Goal: Task Accomplishment & Management: Complete application form

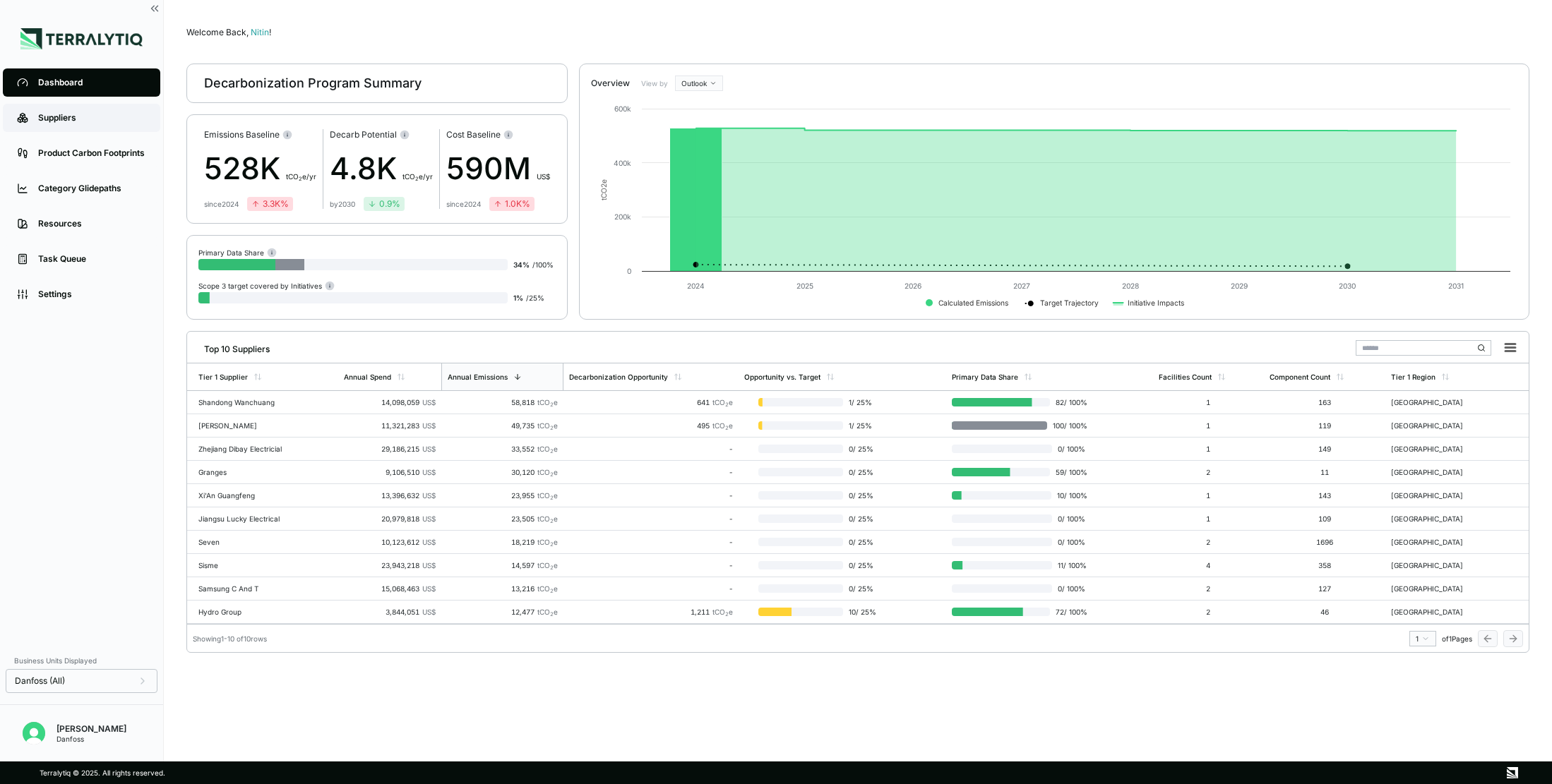
click at [82, 113] on div "Suppliers" at bounding box center [92, 118] width 108 height 11
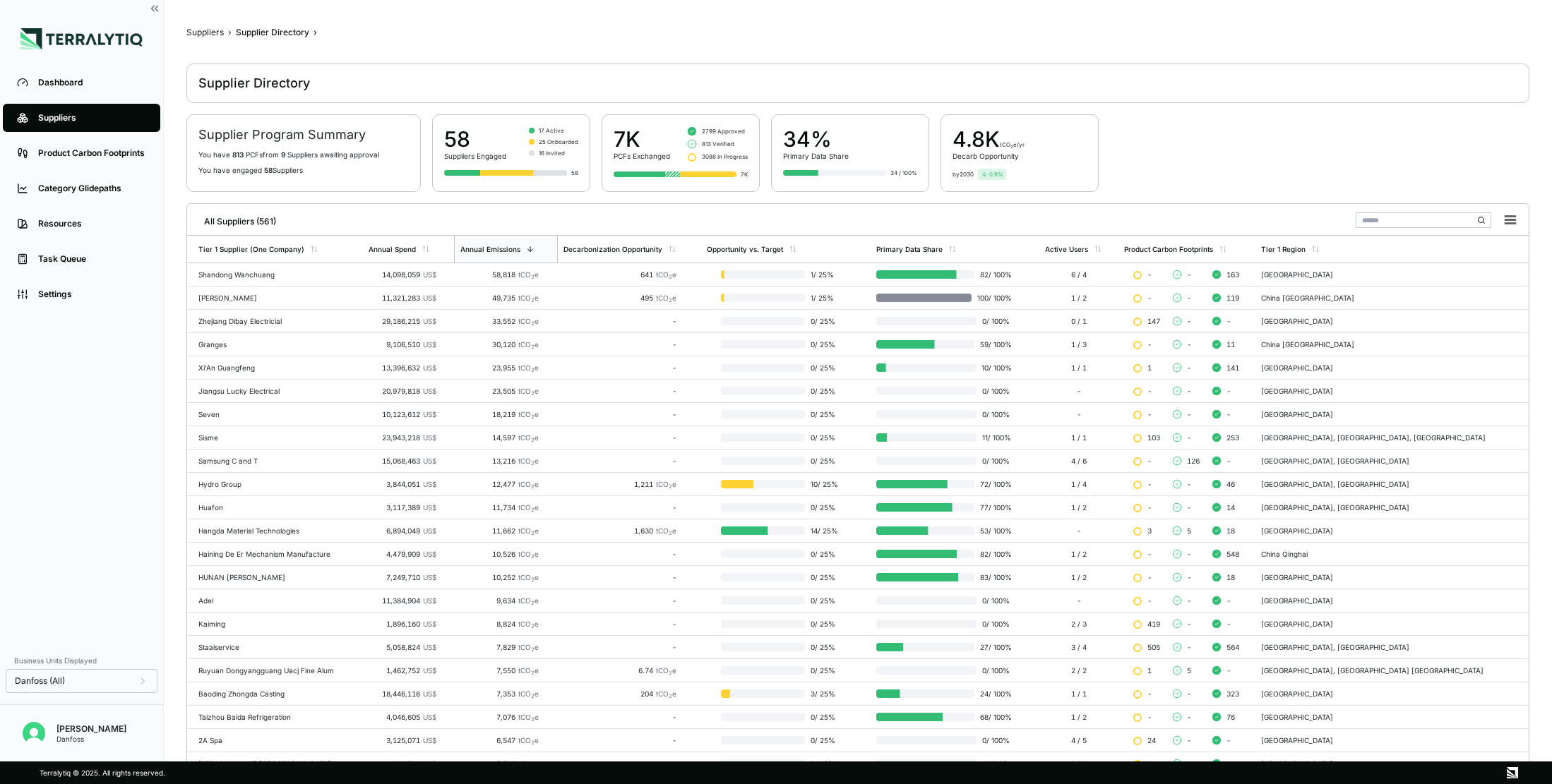
click at [1377, 227] on input "text" at bounding box center [1423, 221] width 135 height 16
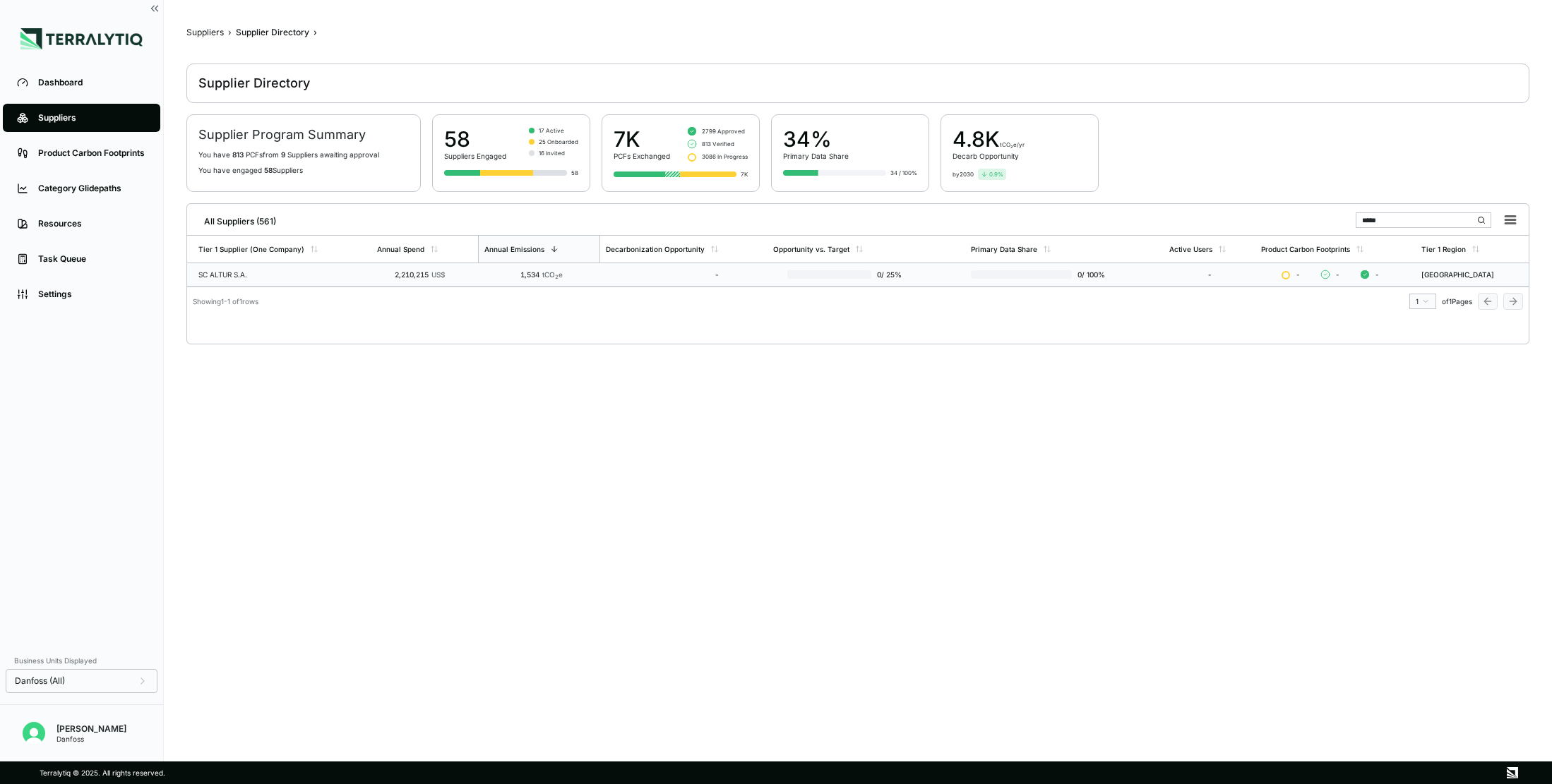
type input "*****"
click at [377, 280] on td "2,210,215 US$" at bounding box center [424, 275] width 107 height 23
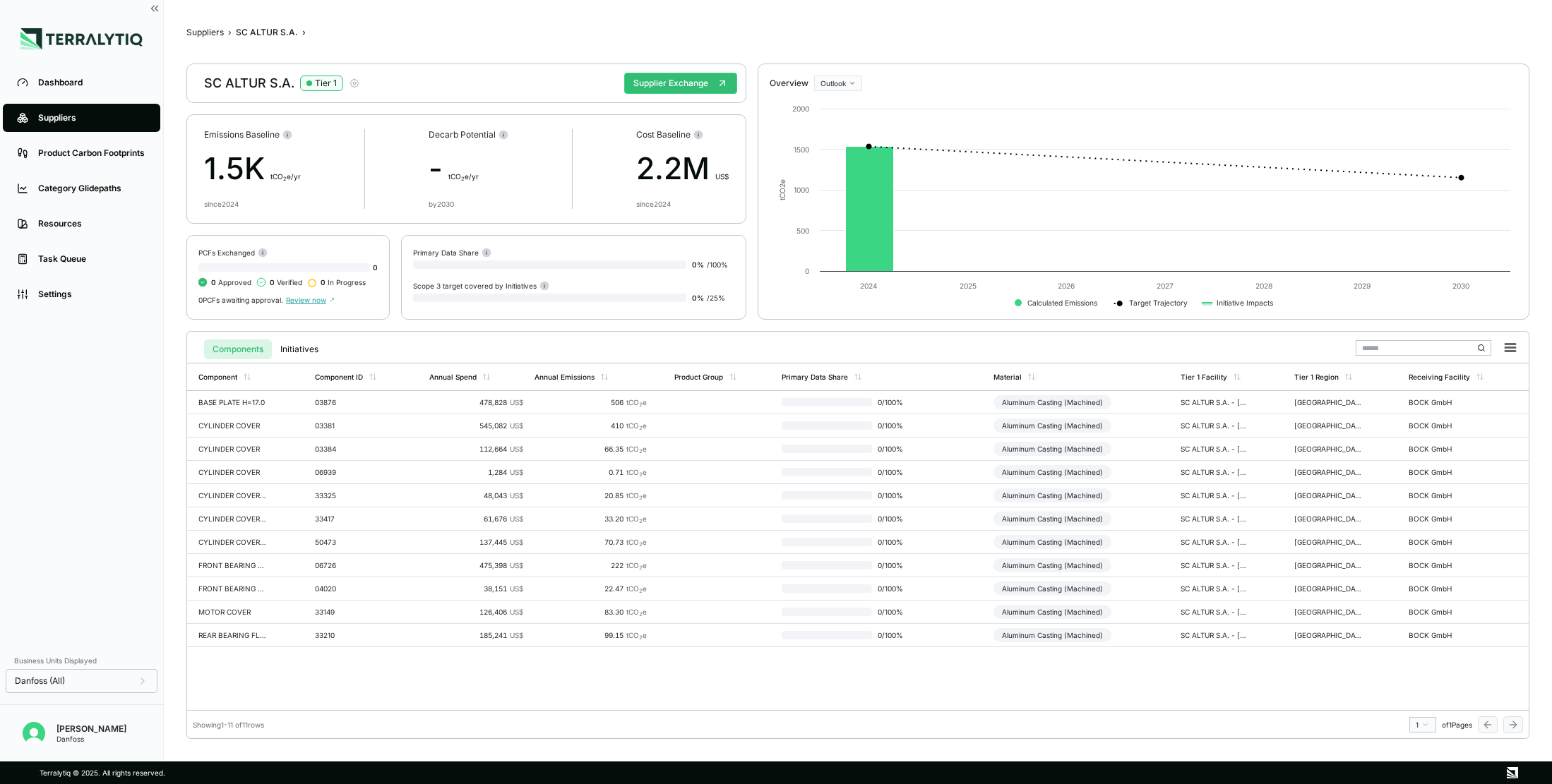
click at [357, 85] on icon "button" at bounding box center [355, 83] width 11 height 11
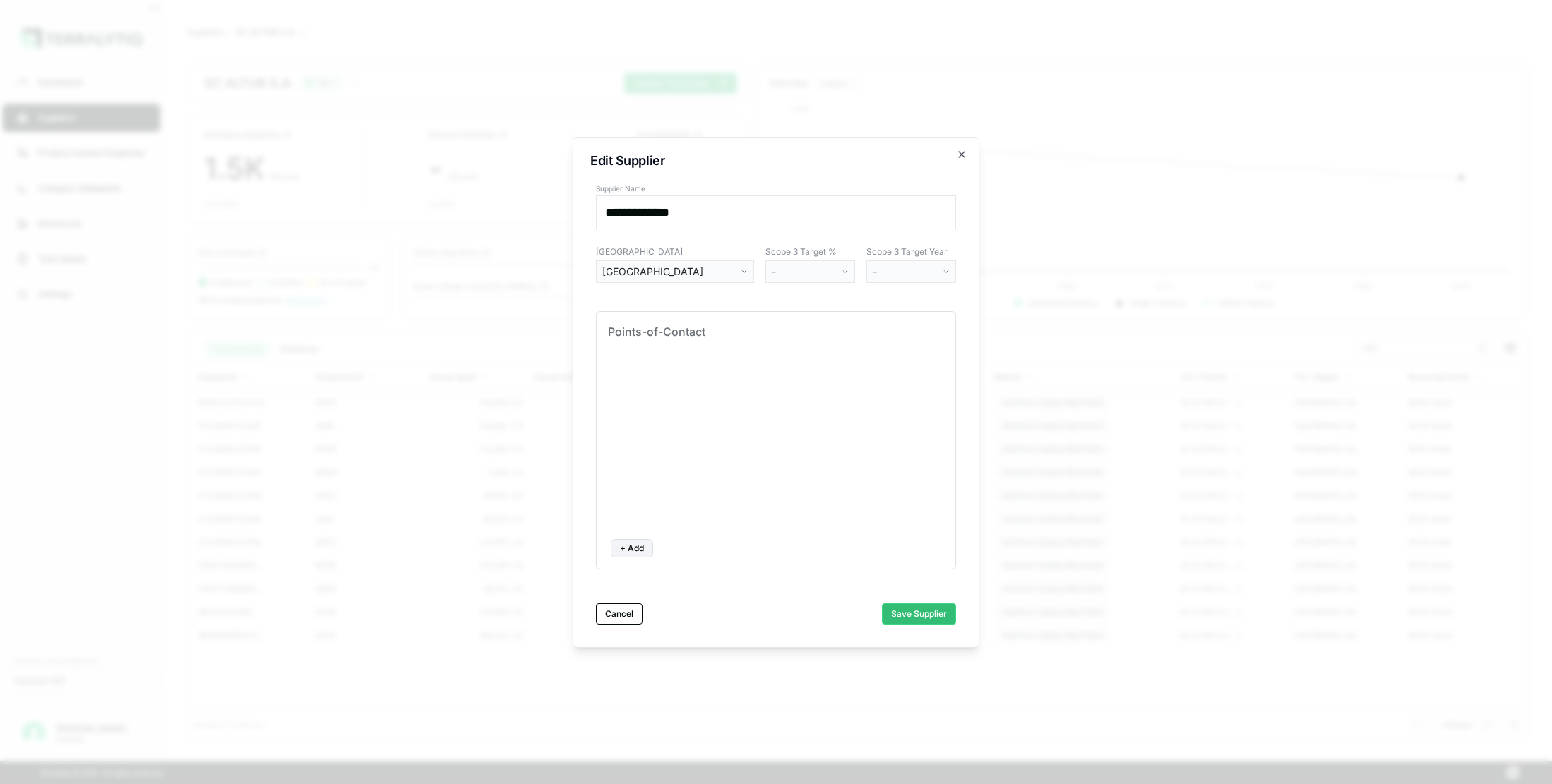
click at [628, 545] on button "+ Add" at bounding box center [632, 548] width 43 height 18
click at [649, 378] on input at bounding box center [670, 378] width 113 height 20
drag, startPoint x: 656, startPoint y: 377, endPoint x: 590, endPoint y: 374, distance: 66.1
click at [588, 374] on div "**********" at bounding box center [776, 392] width 407 height 511
type input "*****"
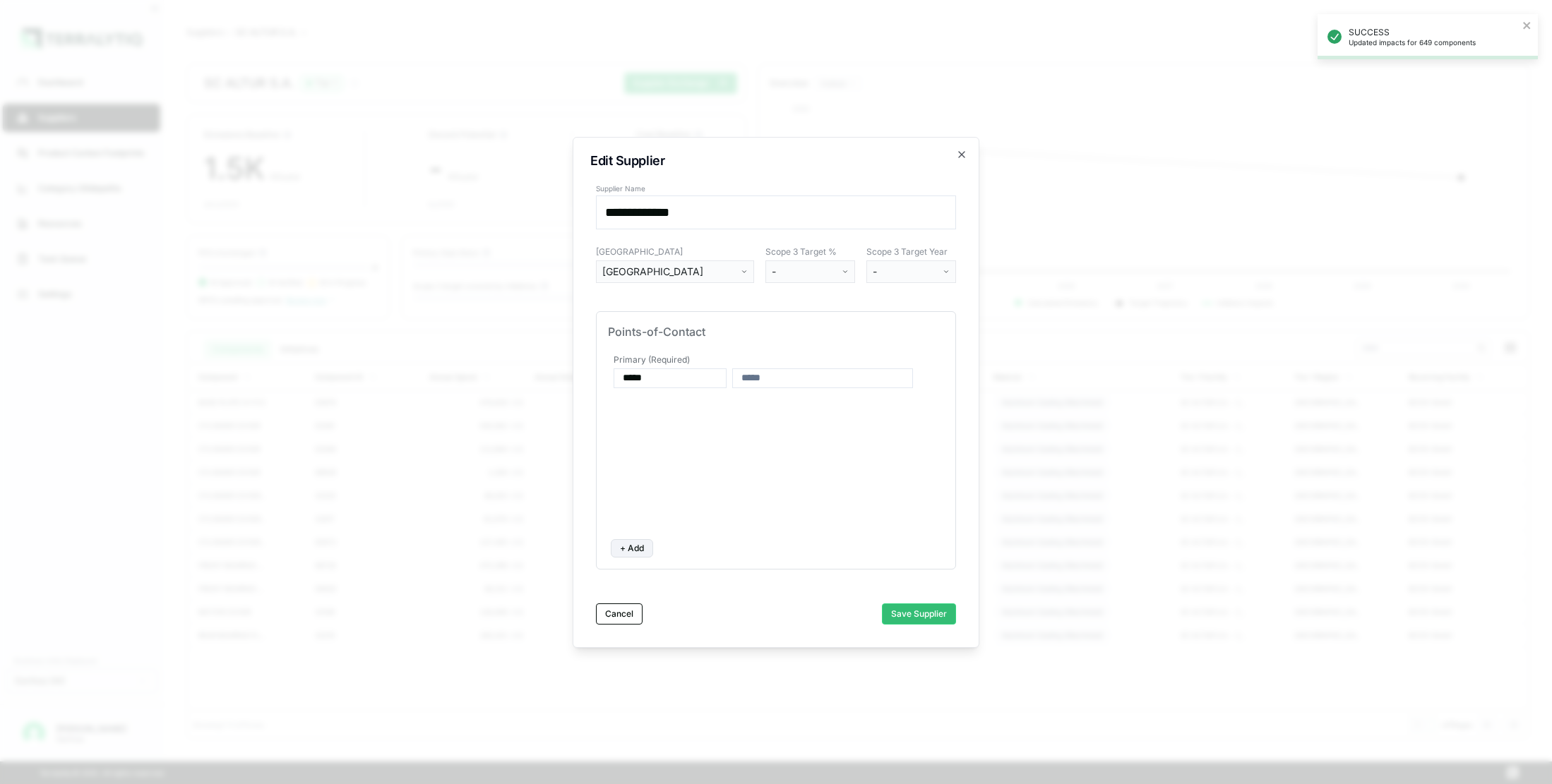
click at [761, 379] on input at bounding box center [822, 378] width 180 height 20
type input "**********"
click at [802, 445] on div "**********" at bounding box center [776, 439] width 336 height 176
click at [909, 612] on button "Save Supplier" at bounding box center [919, 614] width 74 height 21
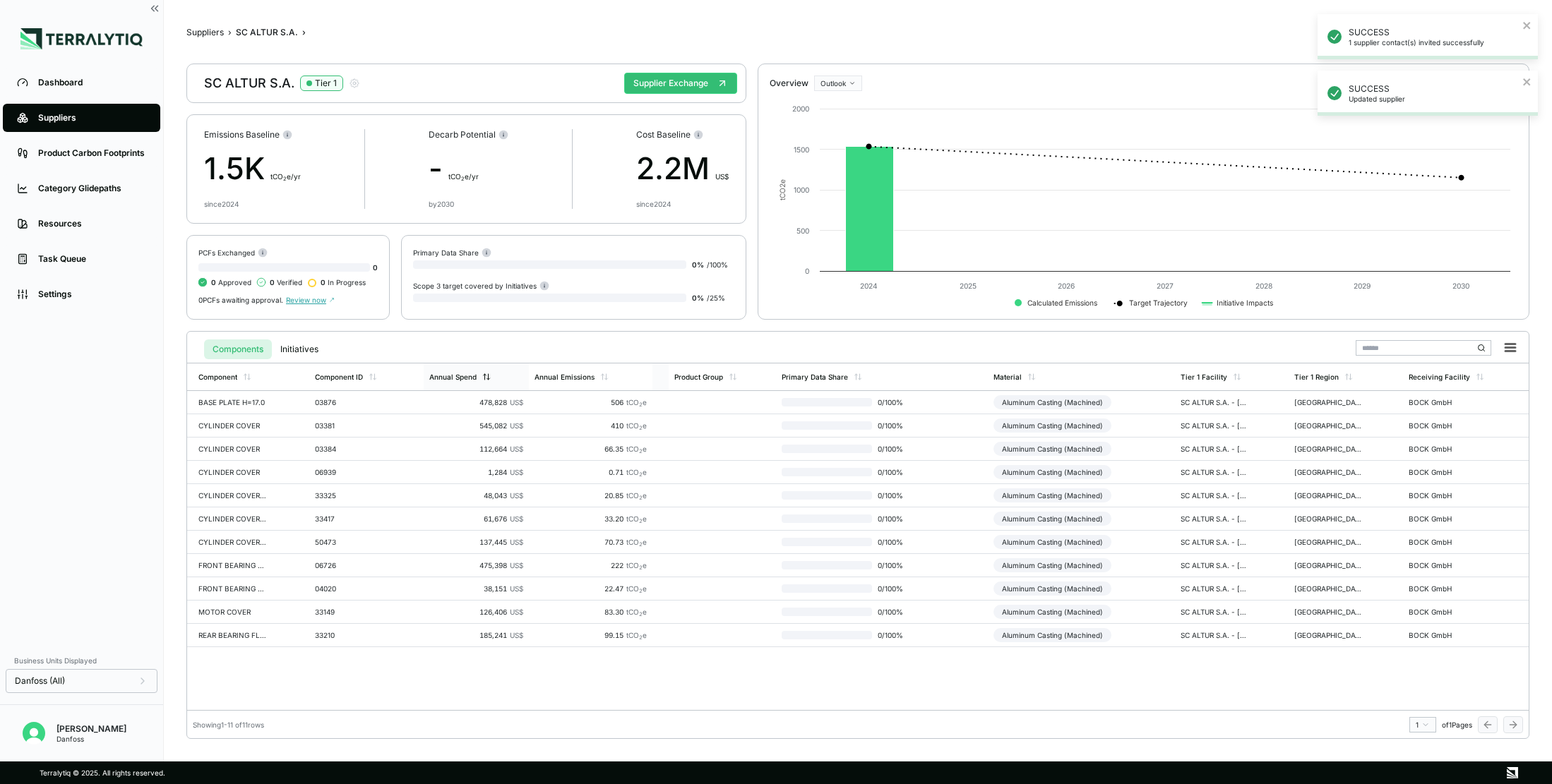
click at [477, 373] on div "Annual Spend" at bounding box center [461, 377] width 62 height 9
click at [662, 87] on button "Supplier Exchange" at bounding box center [681, 83] width 113 height 21
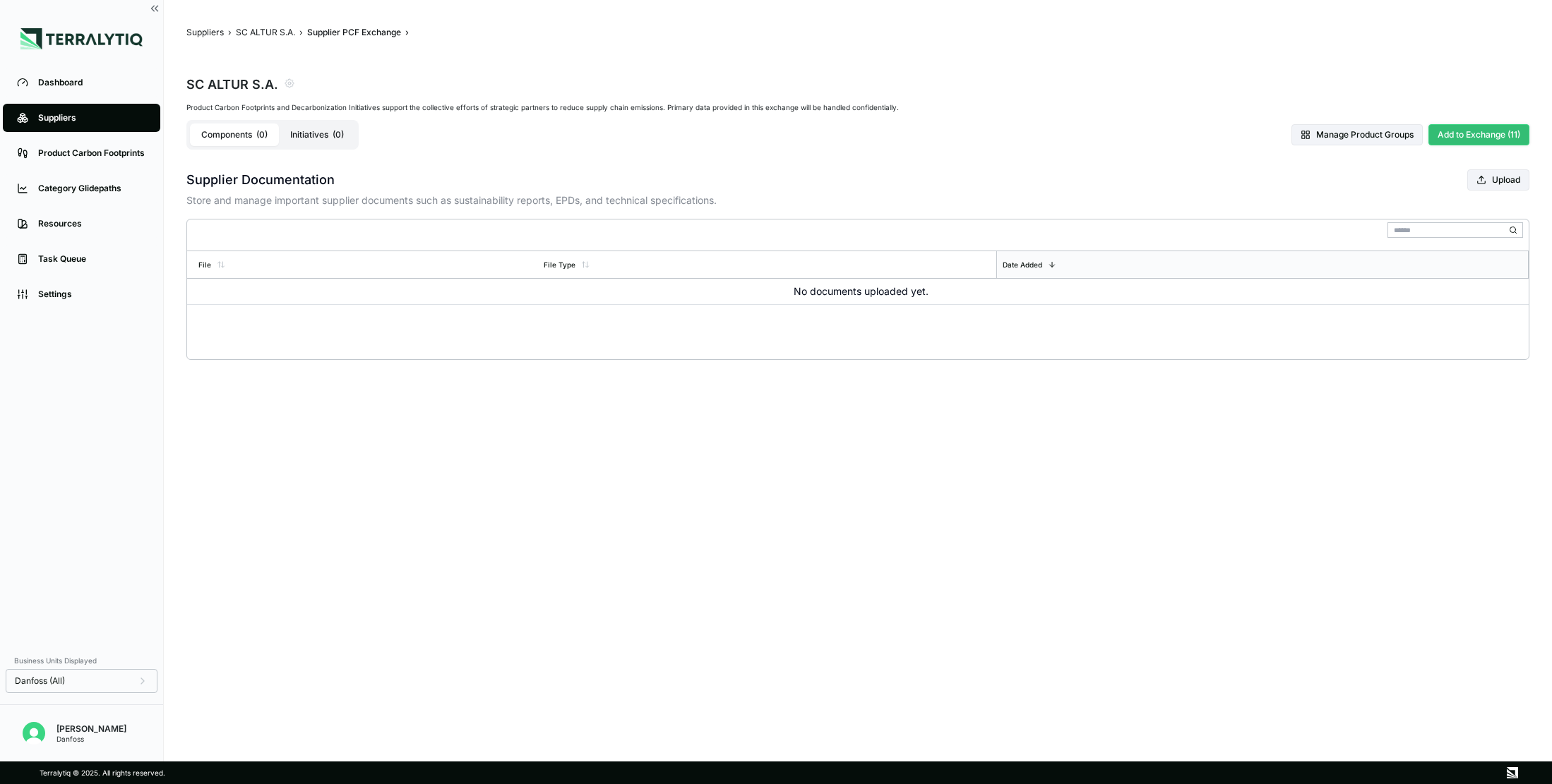
click at [1478, 127] on button "Add to Exchange (11)" at bounding box center [1479, 134] width 101 height 21
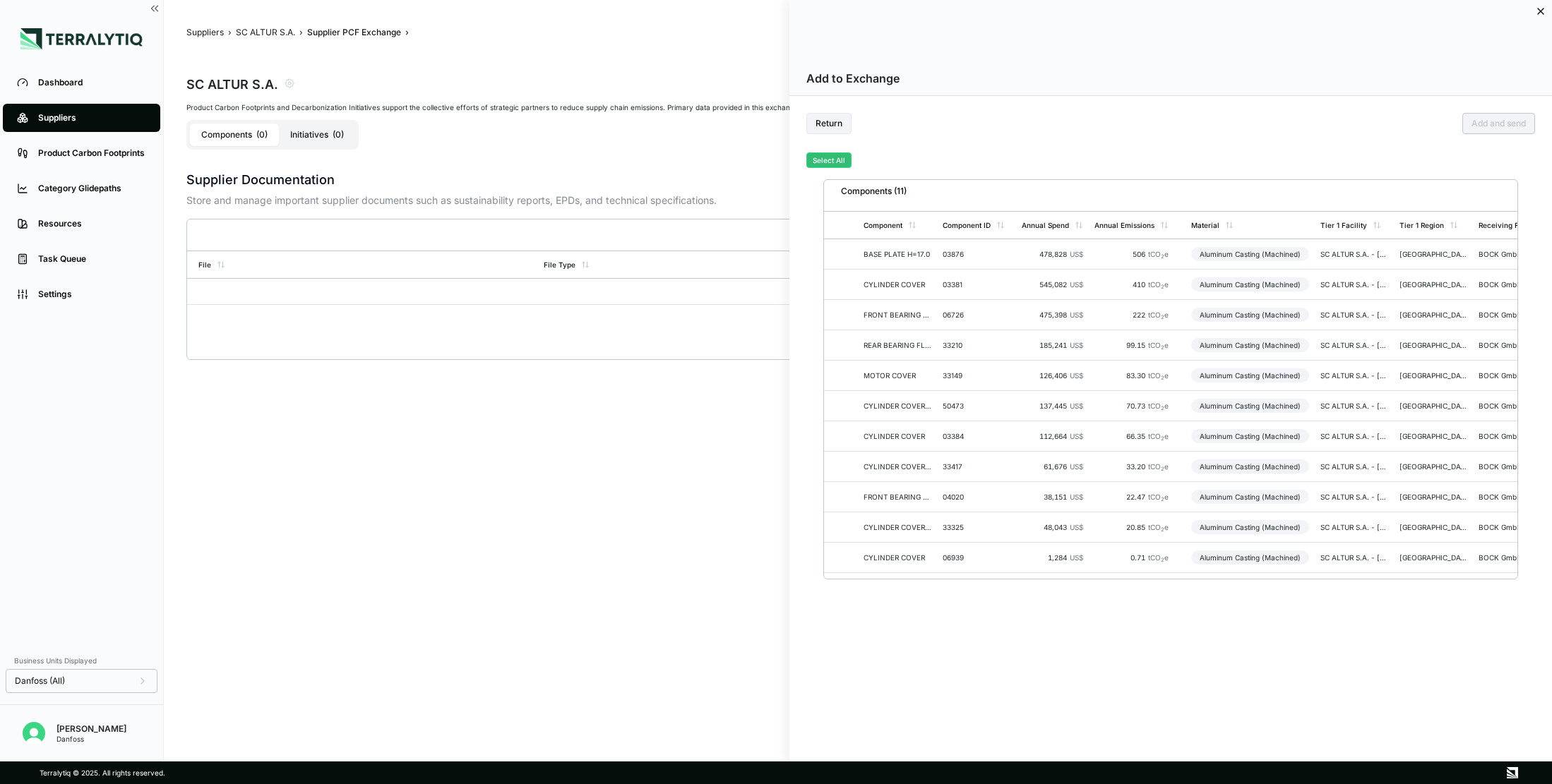
click at [833, 163] on button "Select All" at bounding box center [829, 161] width 45 height 16
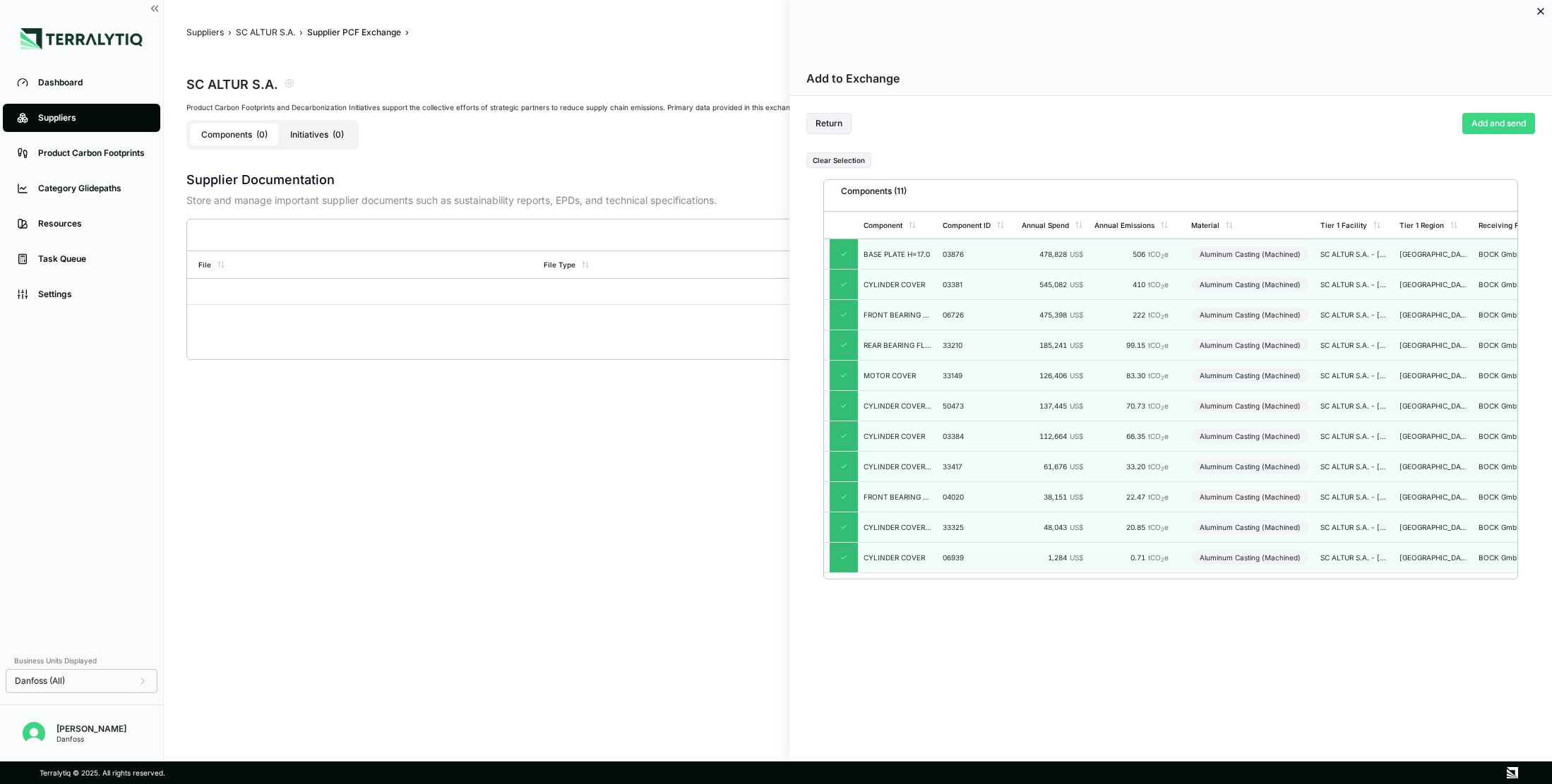
click at [1486, 130] on button "Add and send" at bounding box center [1499, 123] width 73 height 21
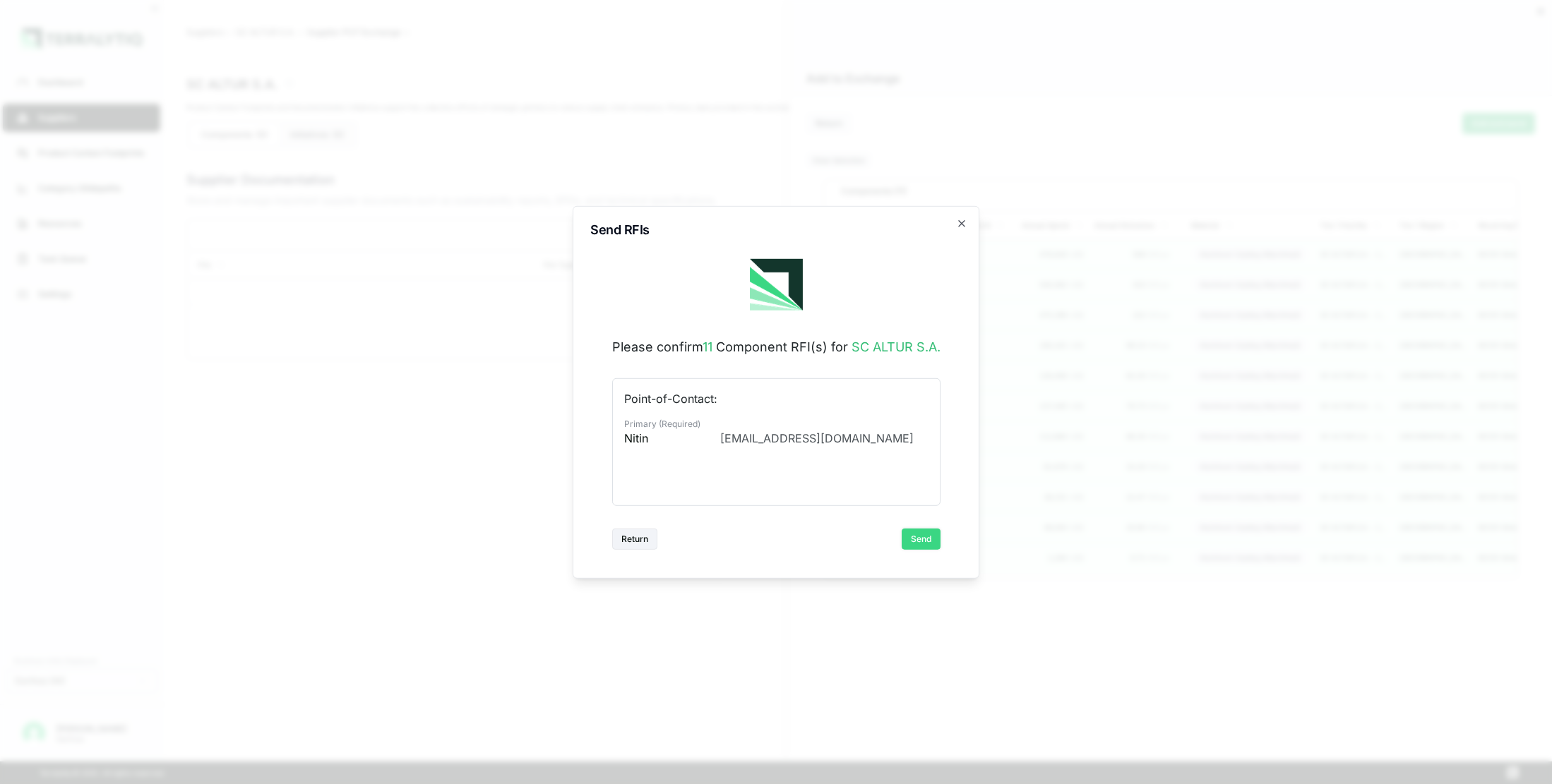
click at [923, 538] on button "Send" at bounding box center [920, 539] width 39 height 21
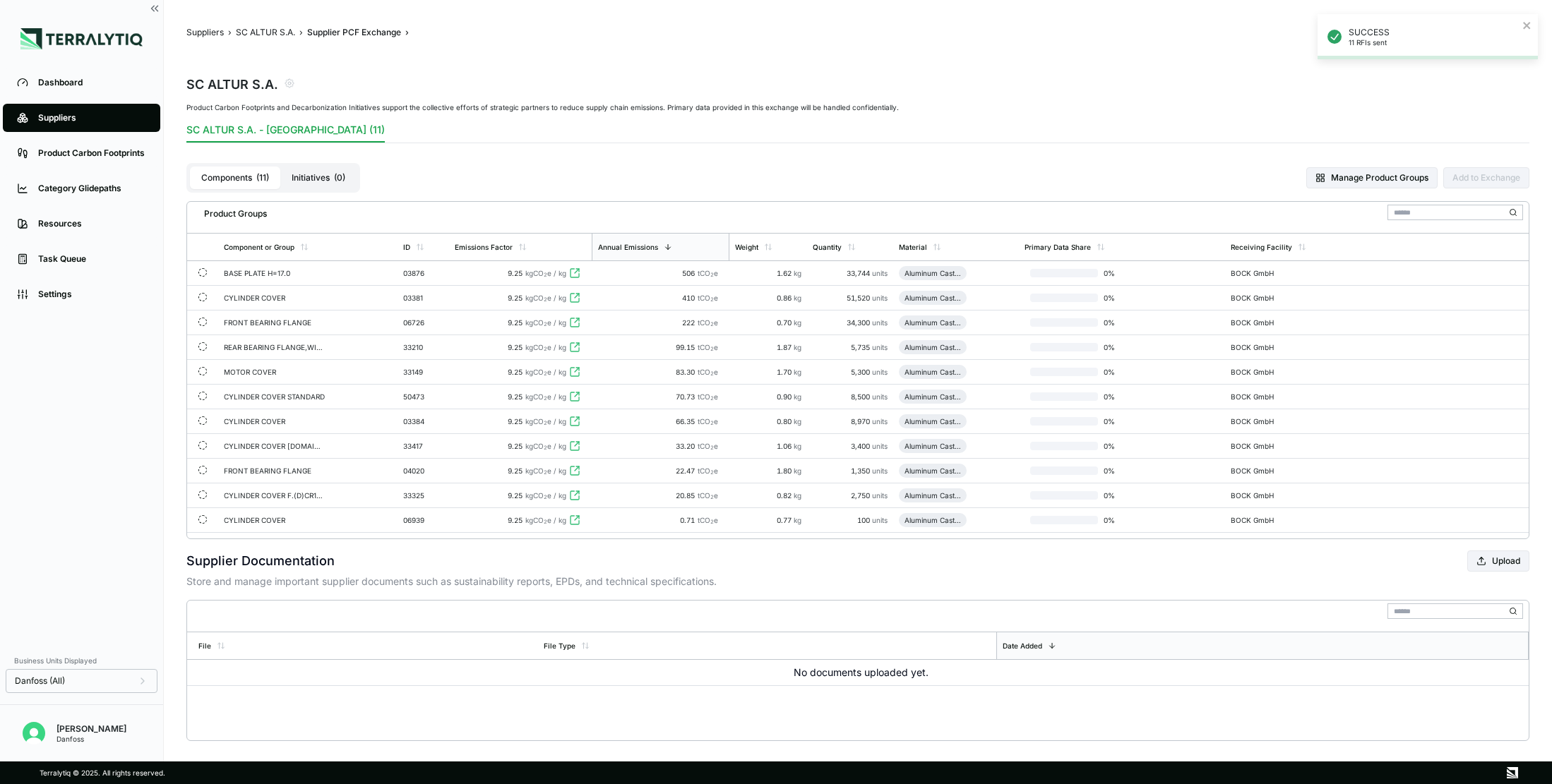
click at [65, 116] on div "Suppliers" at bounding box center [92, 118] width 108 height 11
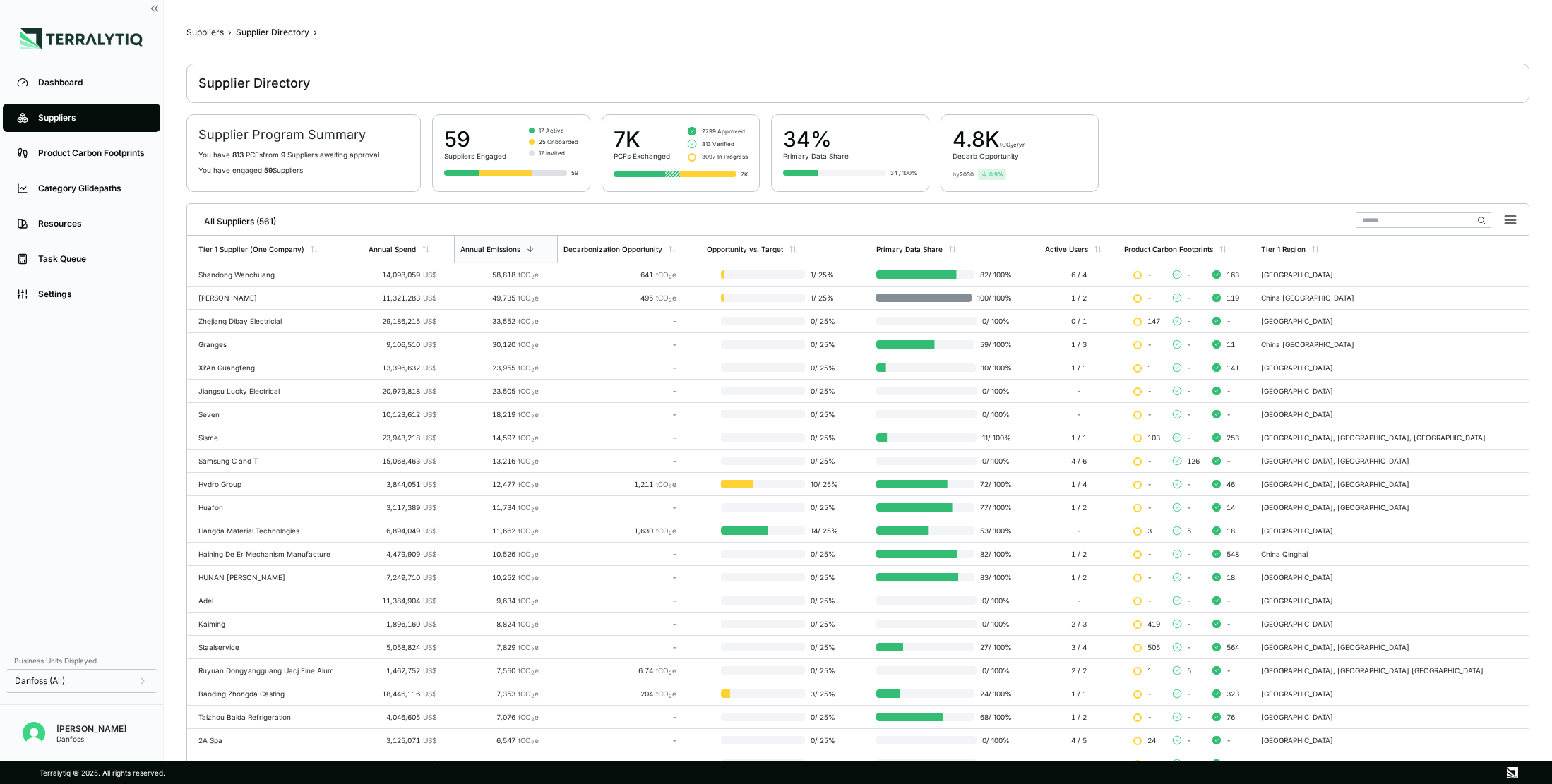
click at [1390, 222] on input "text" at bounding box center [1423, 221] width 135 height 16
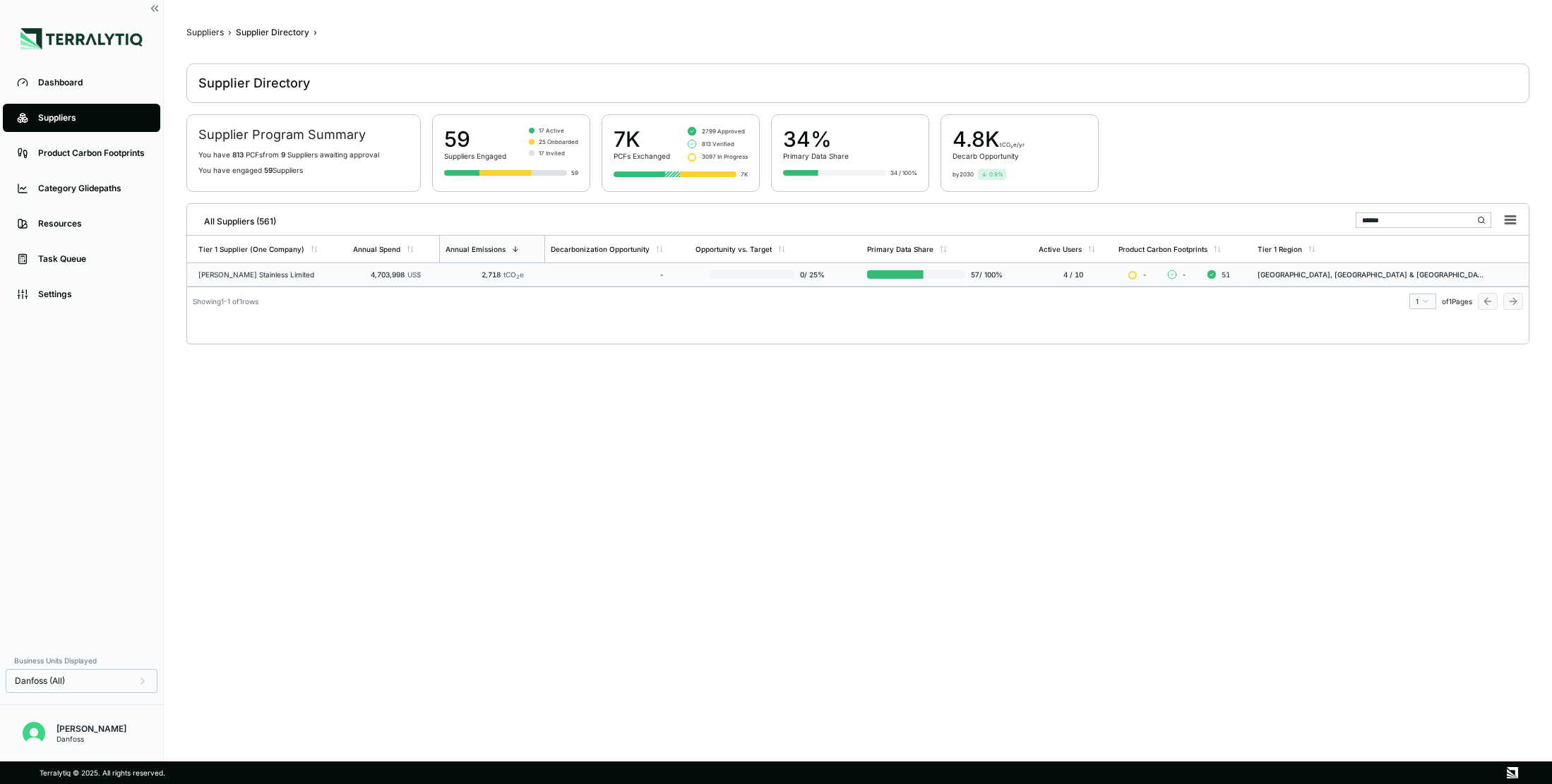
type input "******"
click at [504, 266] on td "2,718 tCO 2 e" at bounding box center [491, 275] width 105 height 23
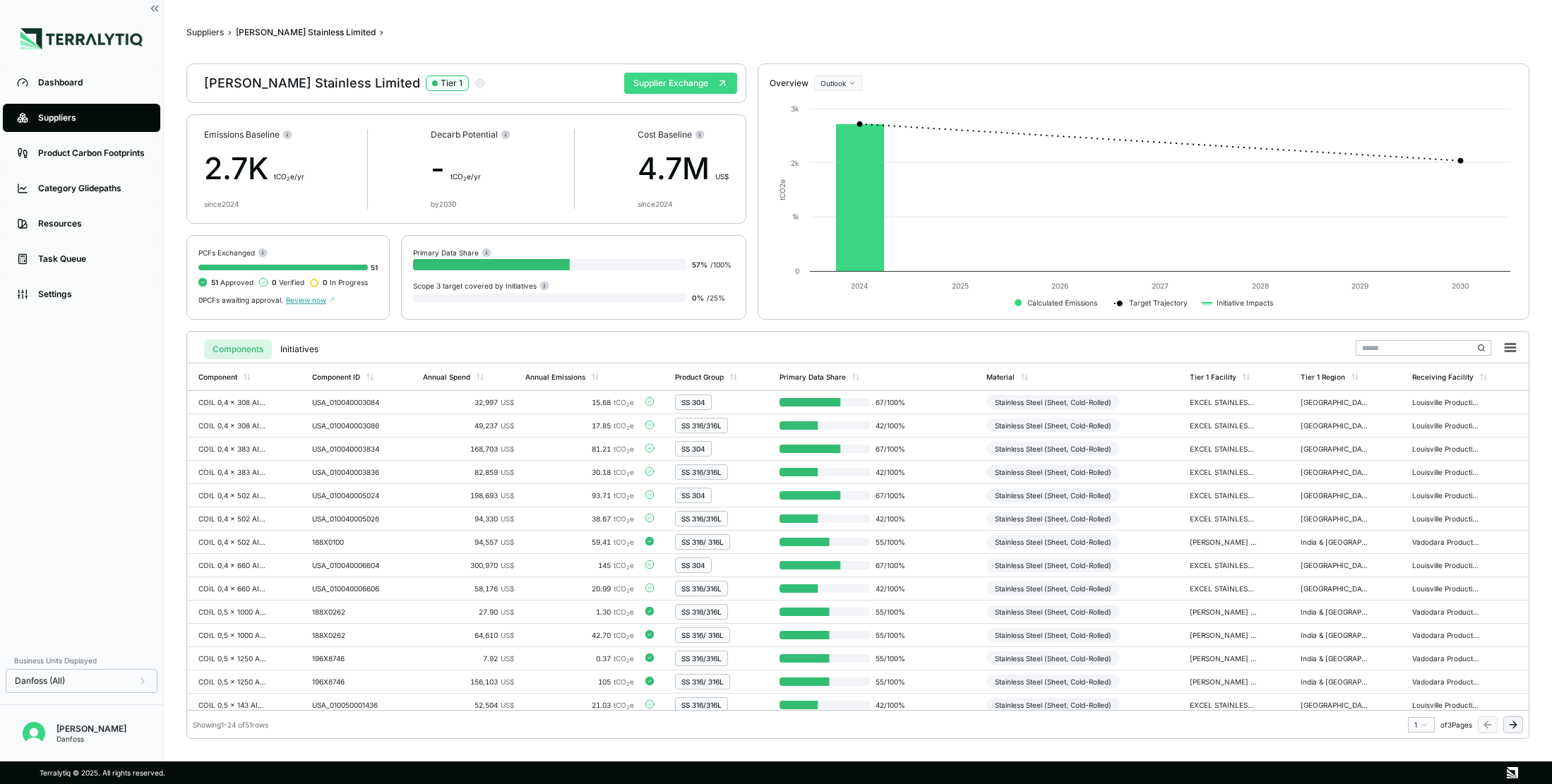
click at [686, 85] on button "Supplier Exchange" at bounding box center [681, 83] width 113 height 21
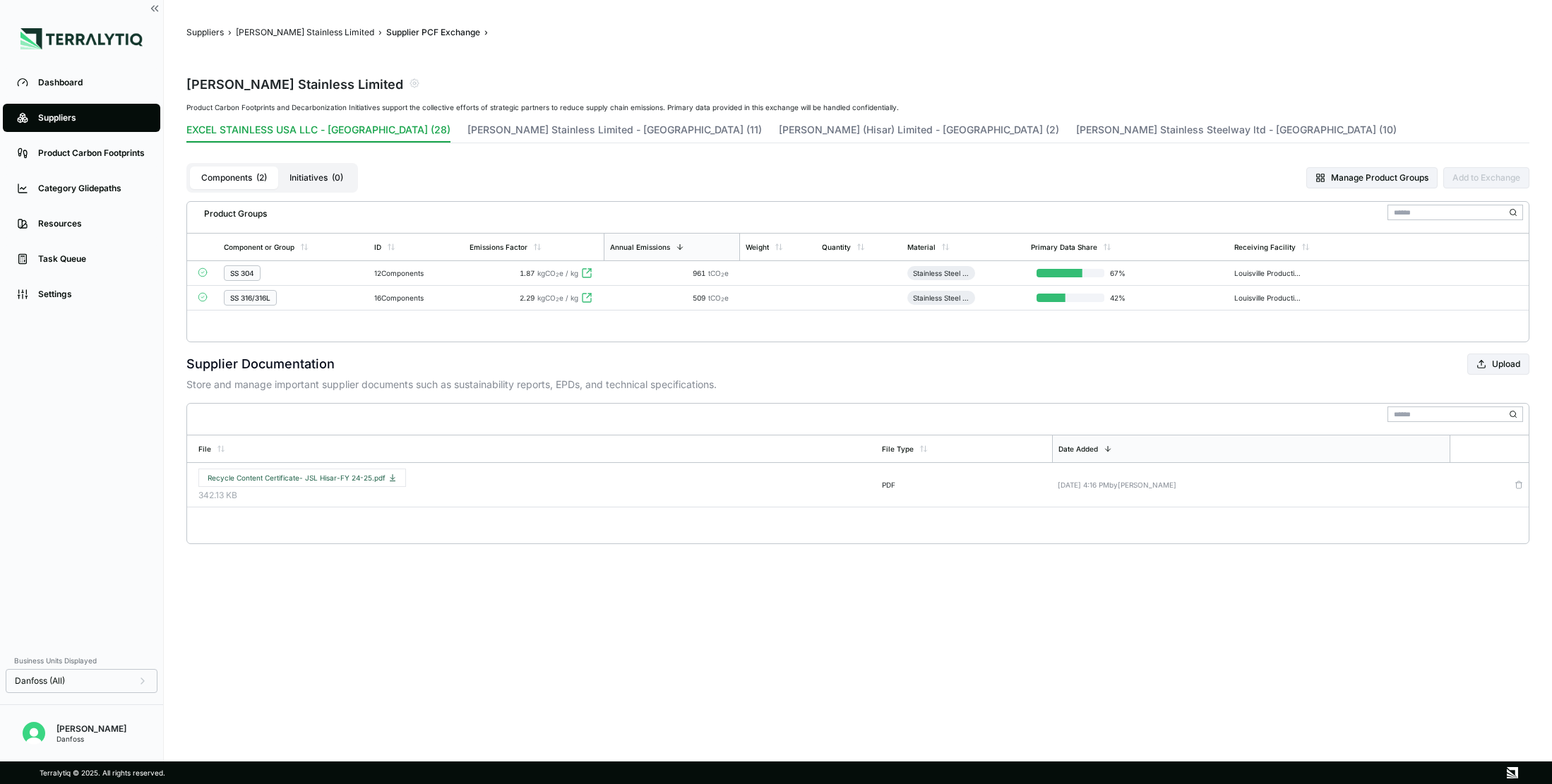
click at [328, 278] on div "SS 304" at bounding box center [294, 274] width 139 height 16
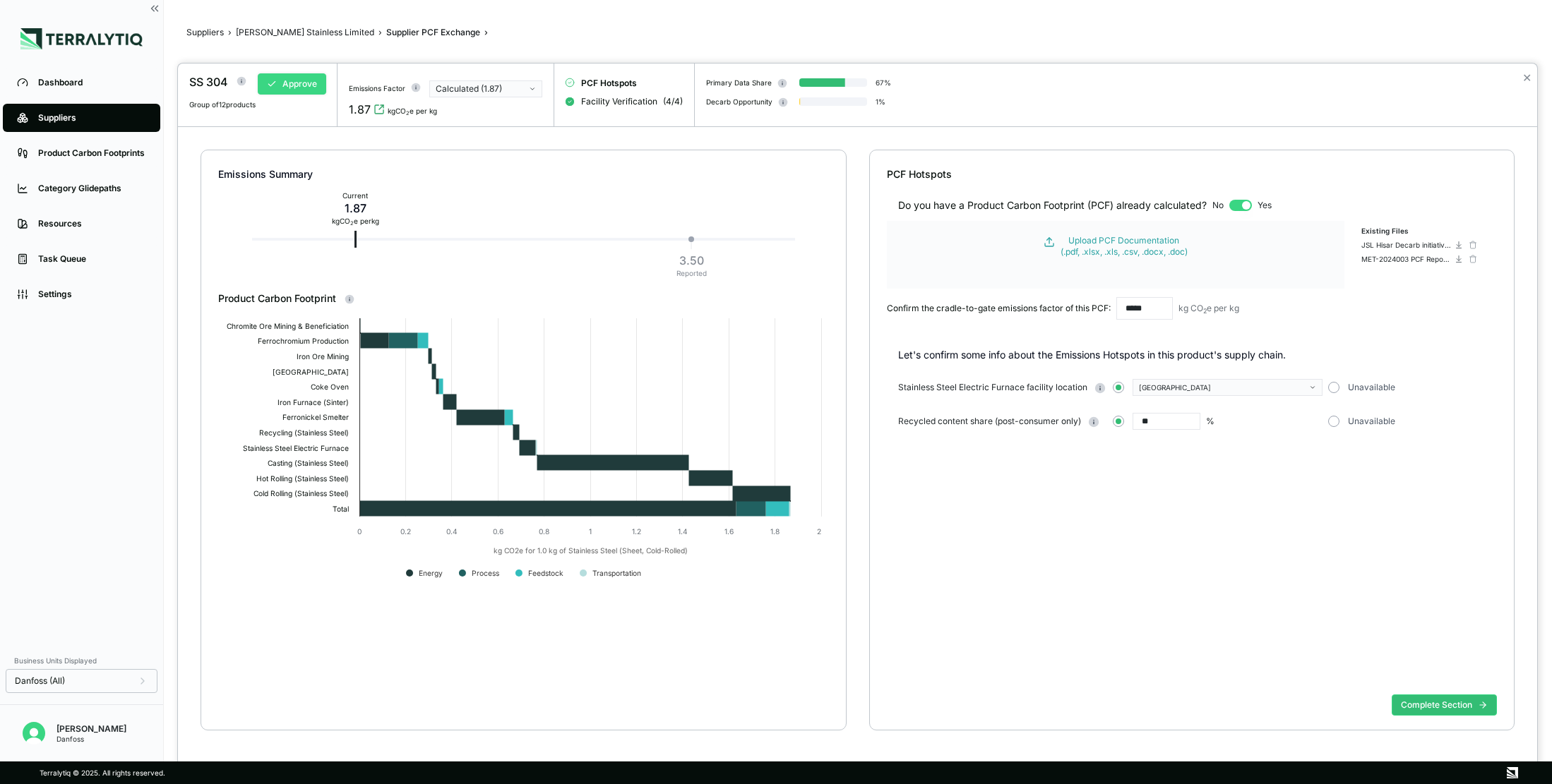
click at [309, 89] on button "Approve" at bounding box center [292, 84] width 69 height 21
click at [1413, 699] on button "Complete Section" at bounding box center [1444, 705] width 105 height 21
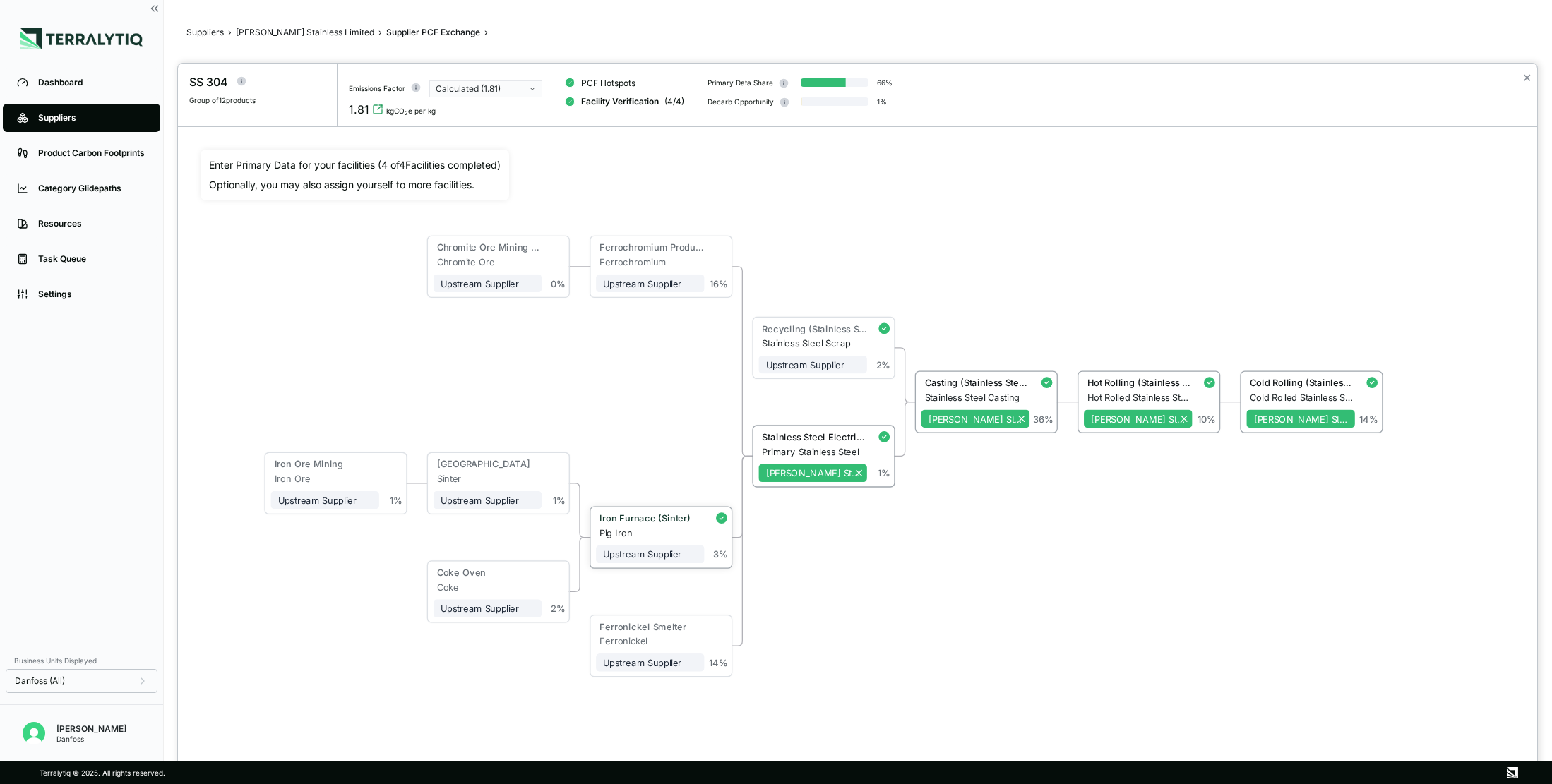
click at [698, 521] on div "Iron Furnace (Sinter)" at bounding box center [650, 521] width 108 height 14
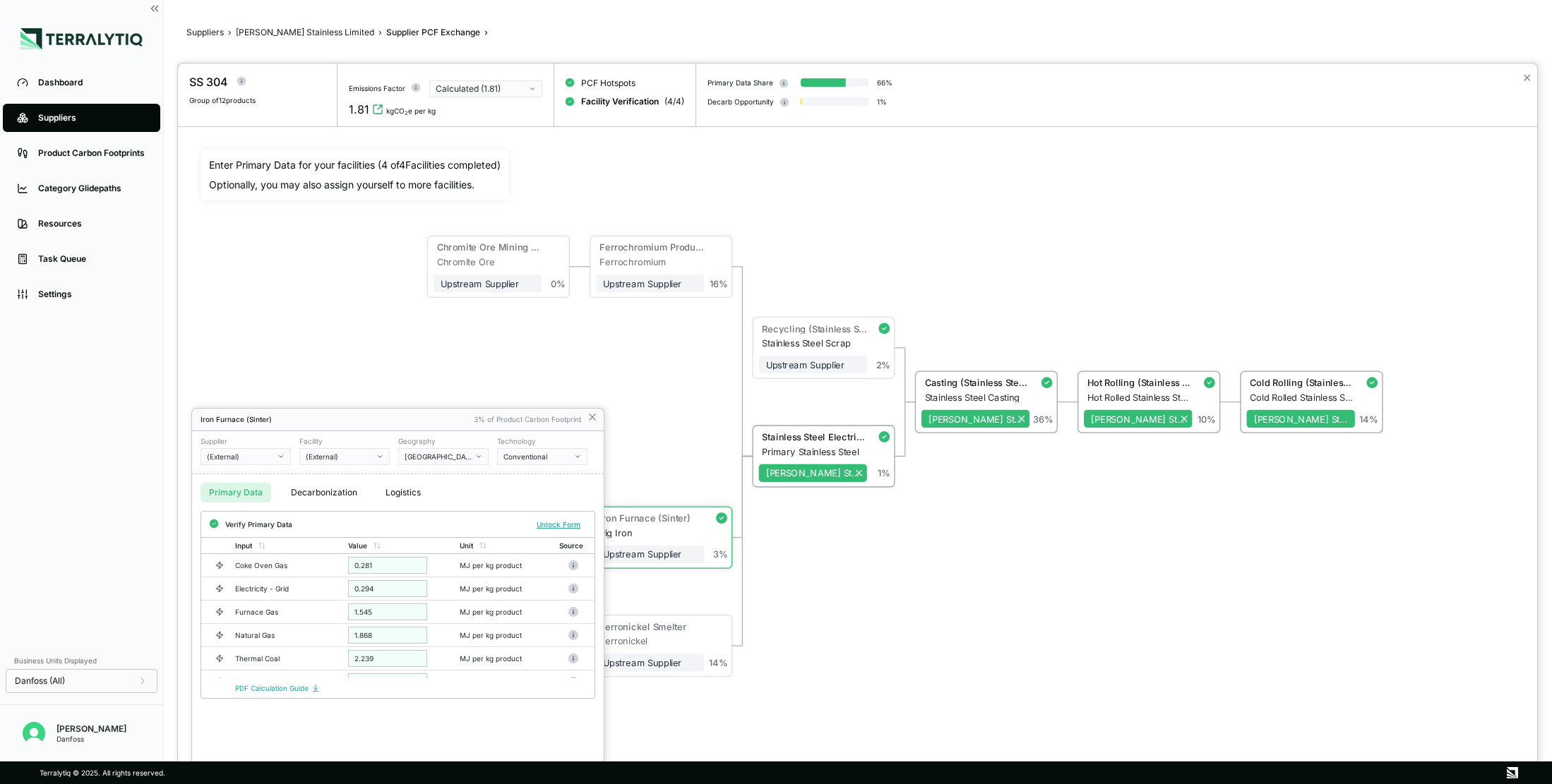
click at [549, 461] on button "Conventional" at bounding box center [542, 456] width 90 height 17
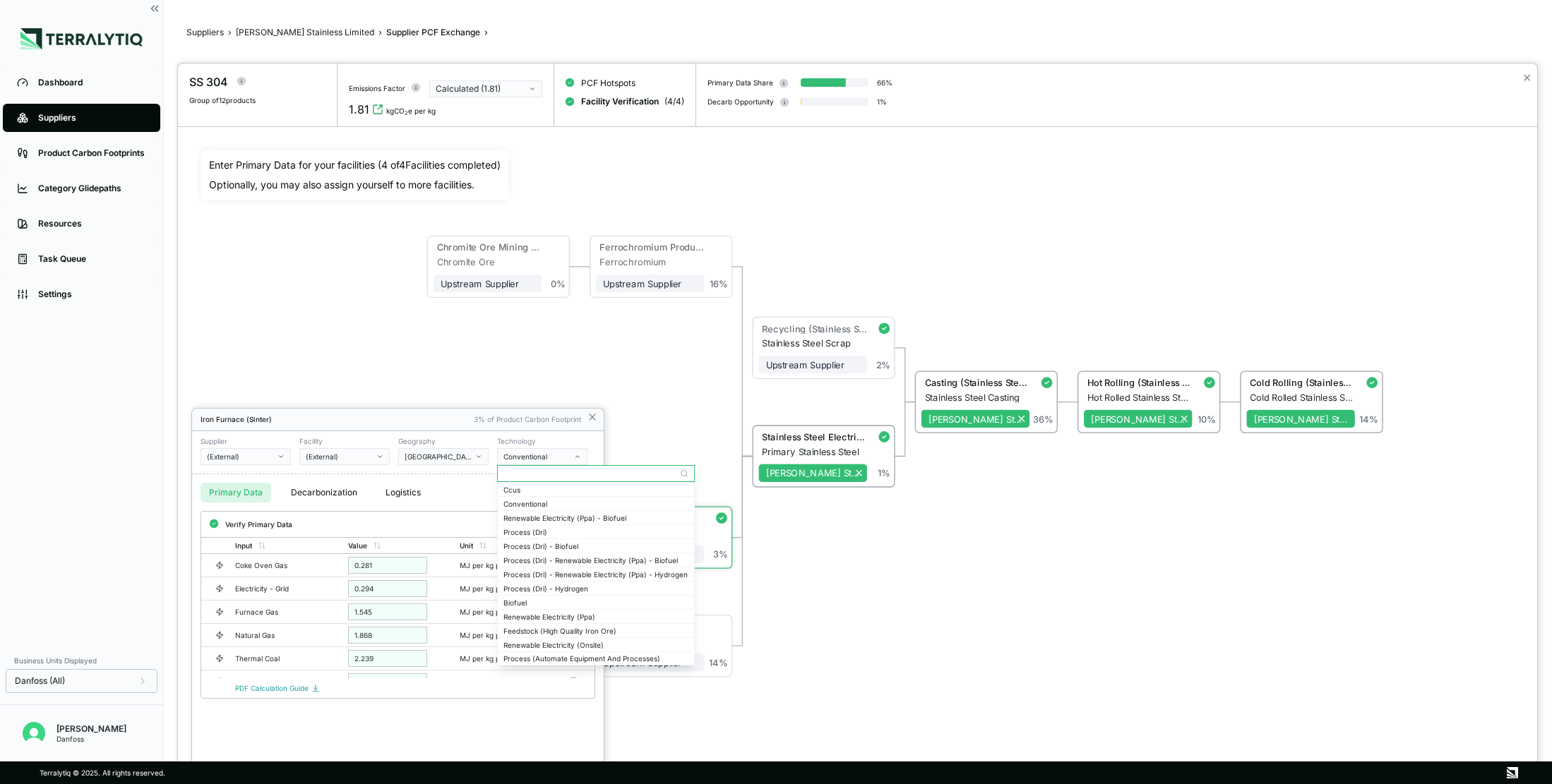
click at [556, 451] on button "Conventional" at bounding box center [542, 456] width 90 height 17
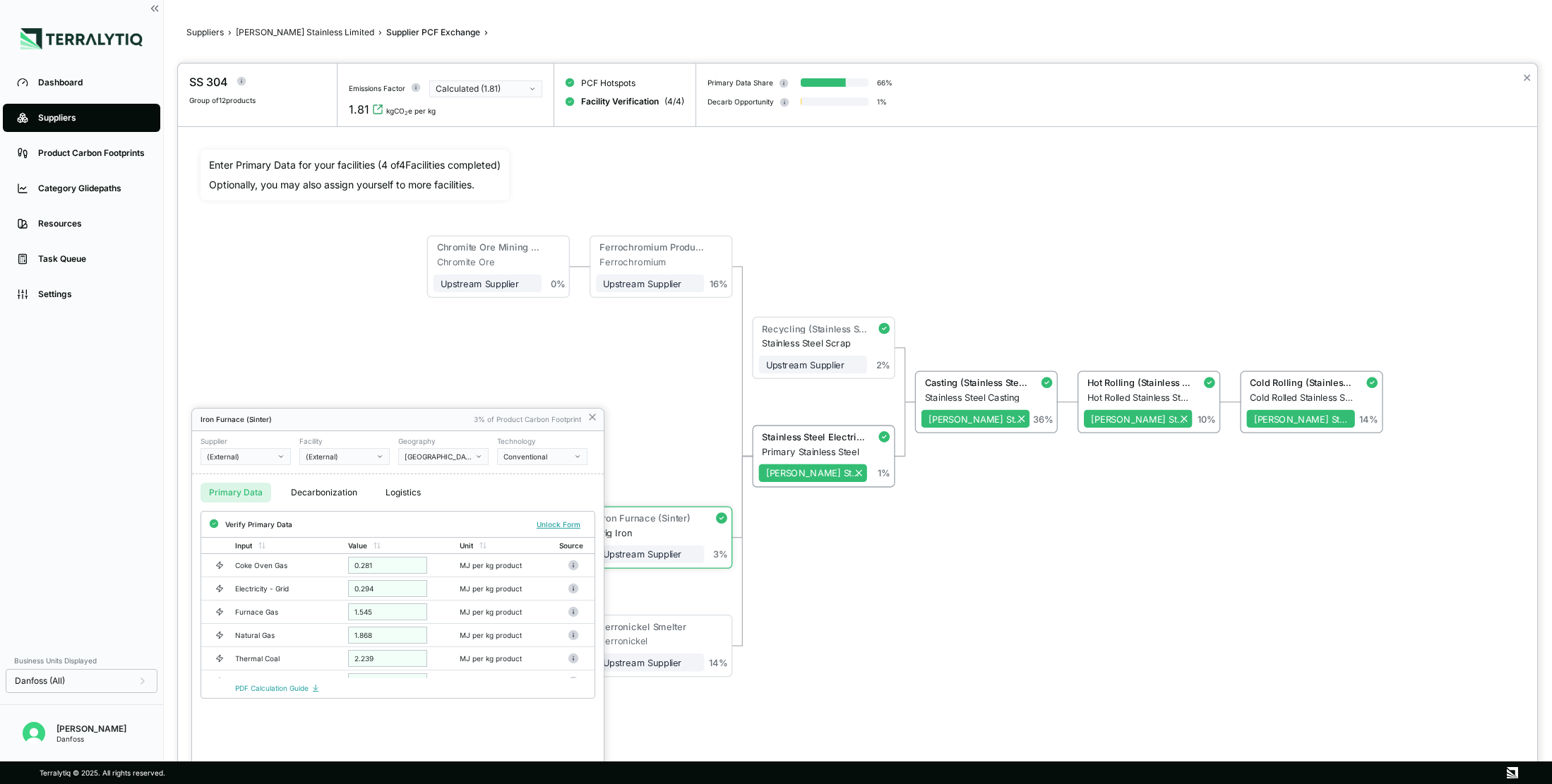
click at [811, 563] on div at bounding box center [858, 423] width 1360 height 721
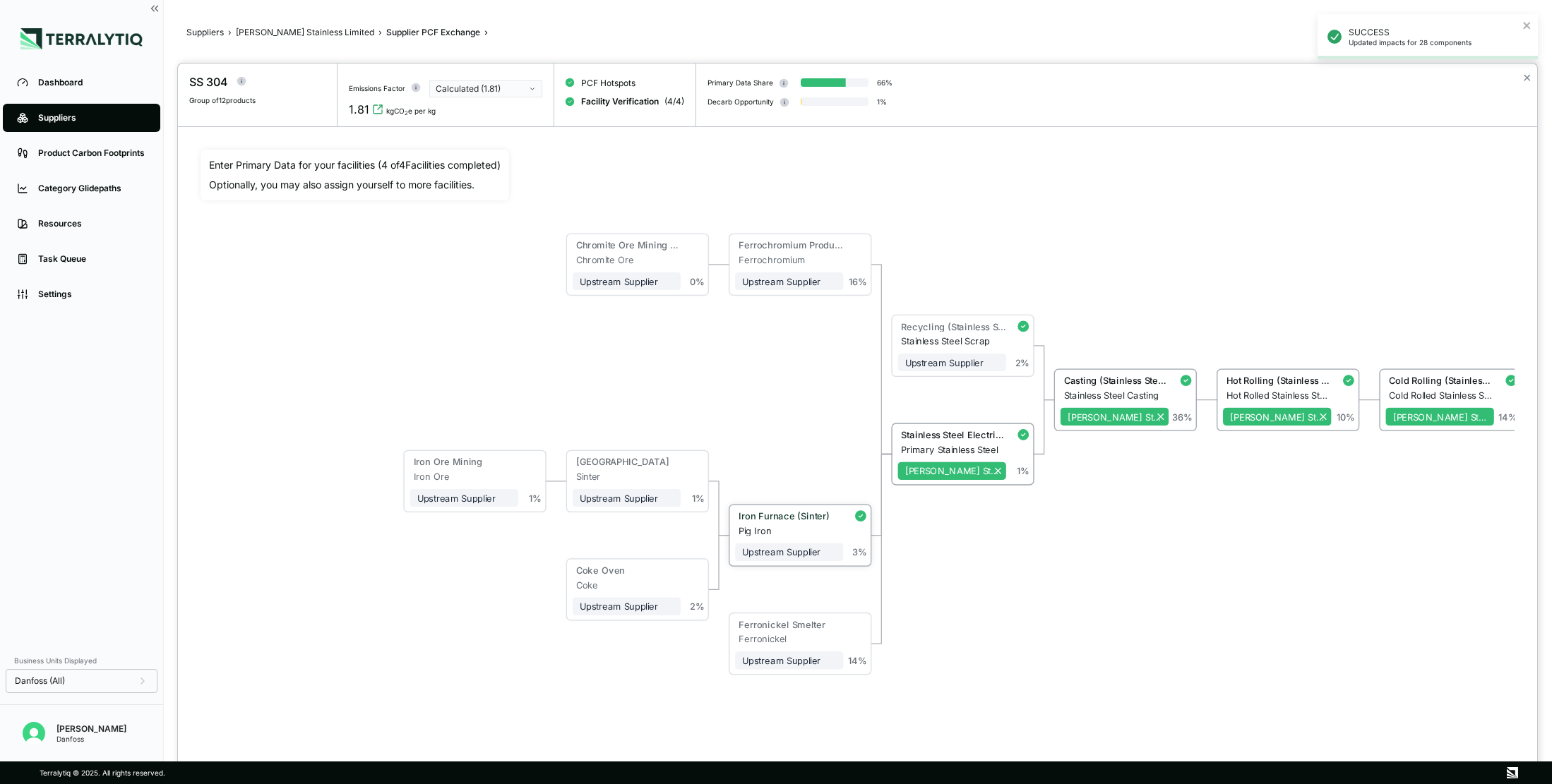
click at [809, 528] on div "Pig Iron" at bounding box center [791, 530] width 104 height 10
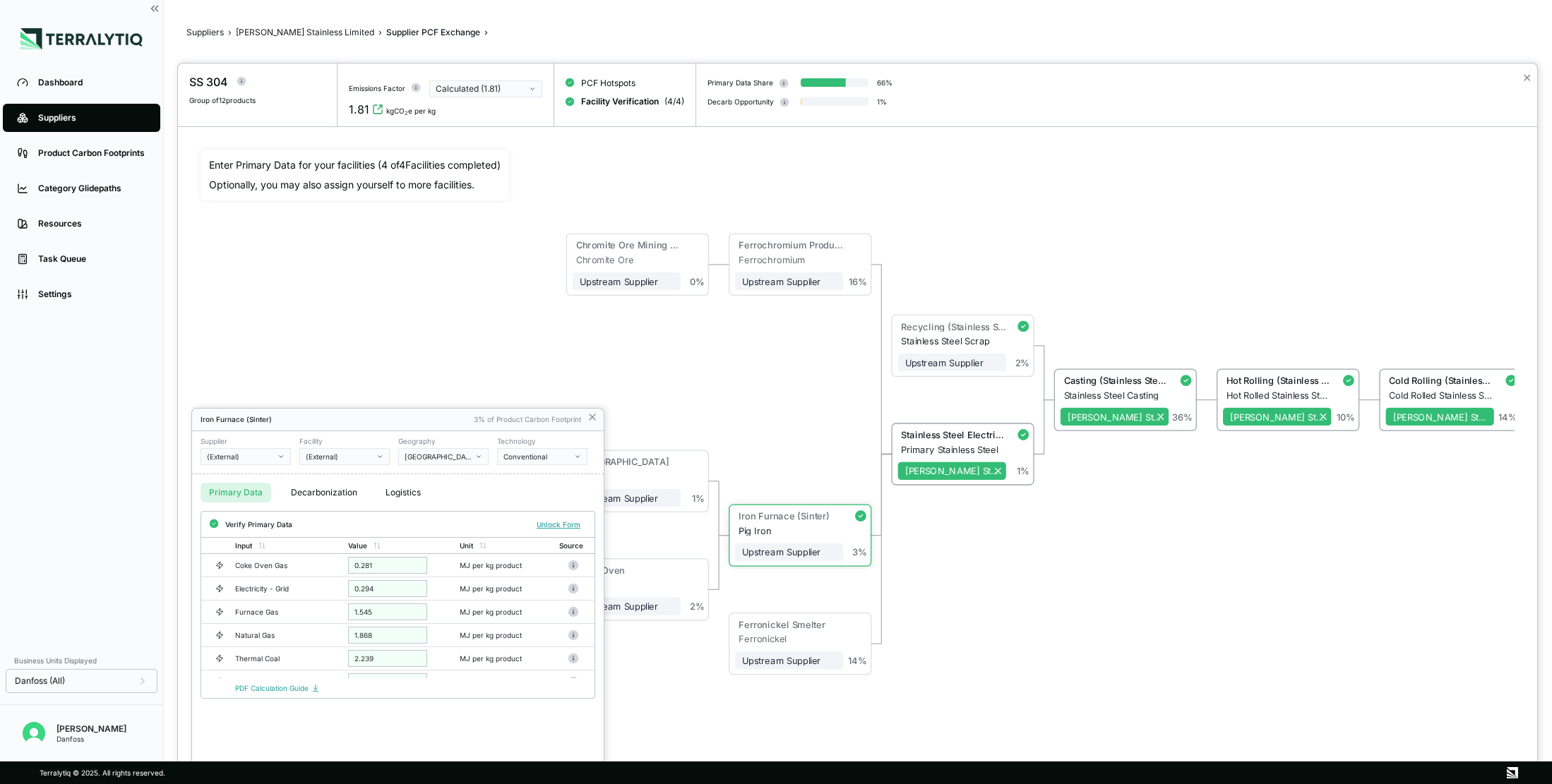
click at [831, 637] on div at bounding box center [858, 423] width 1360 height 721
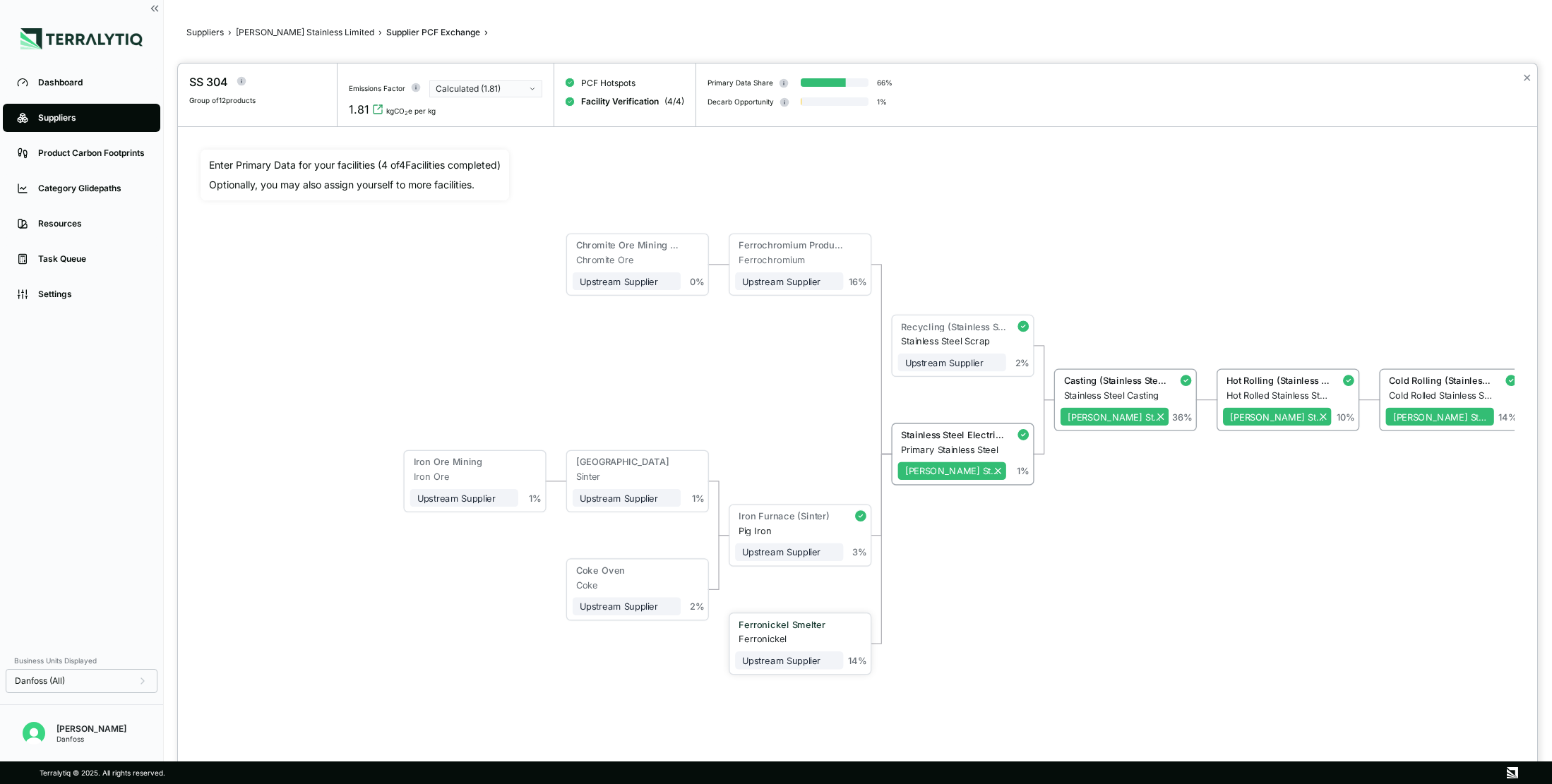
click at [817, 629] on div "Ferronickel Smelter" at bounding box center [787, 624] width 97 height 10
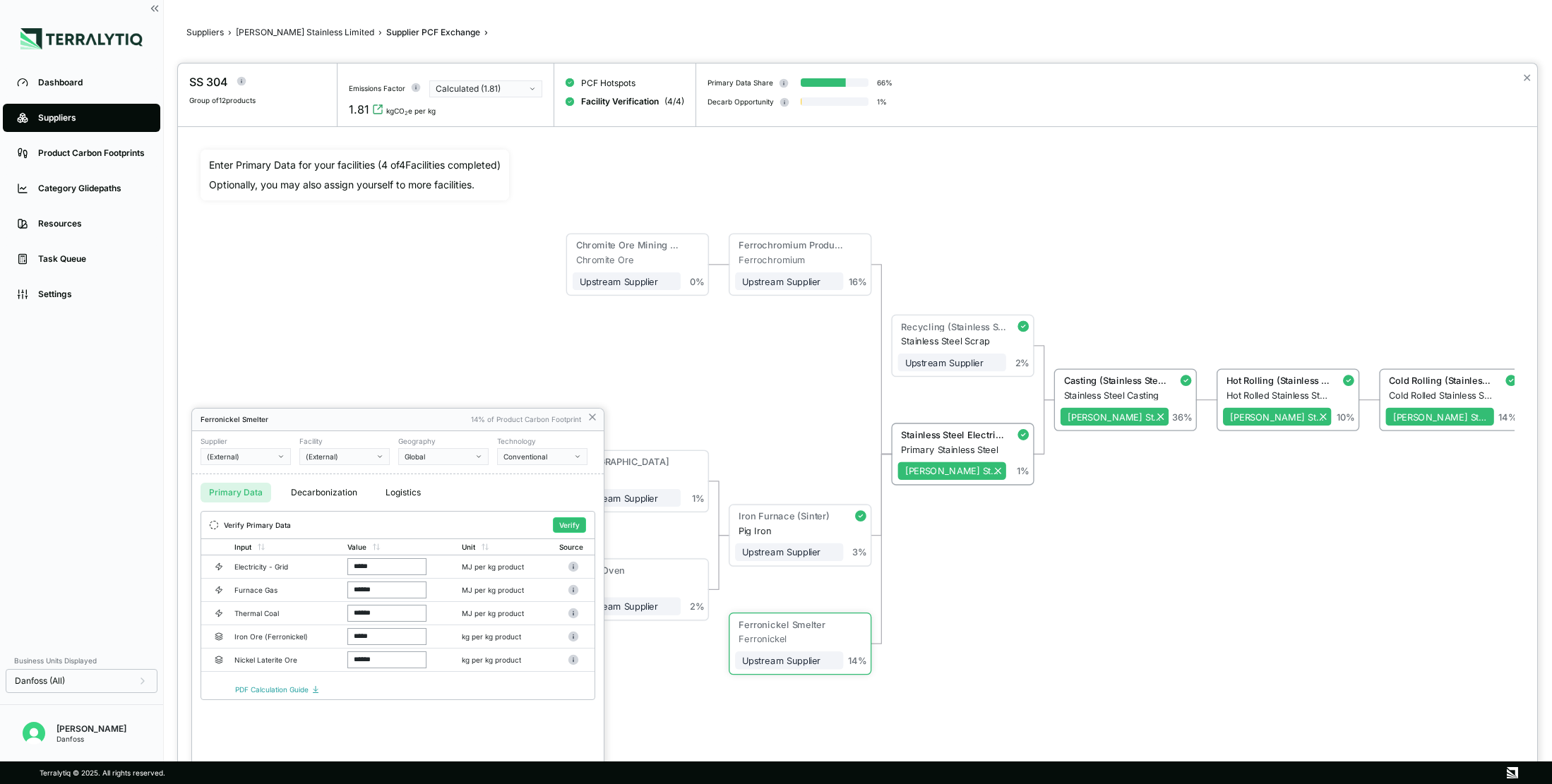
click at [811, 250] on div at bounding box center [858, 423] width 1360 height 721
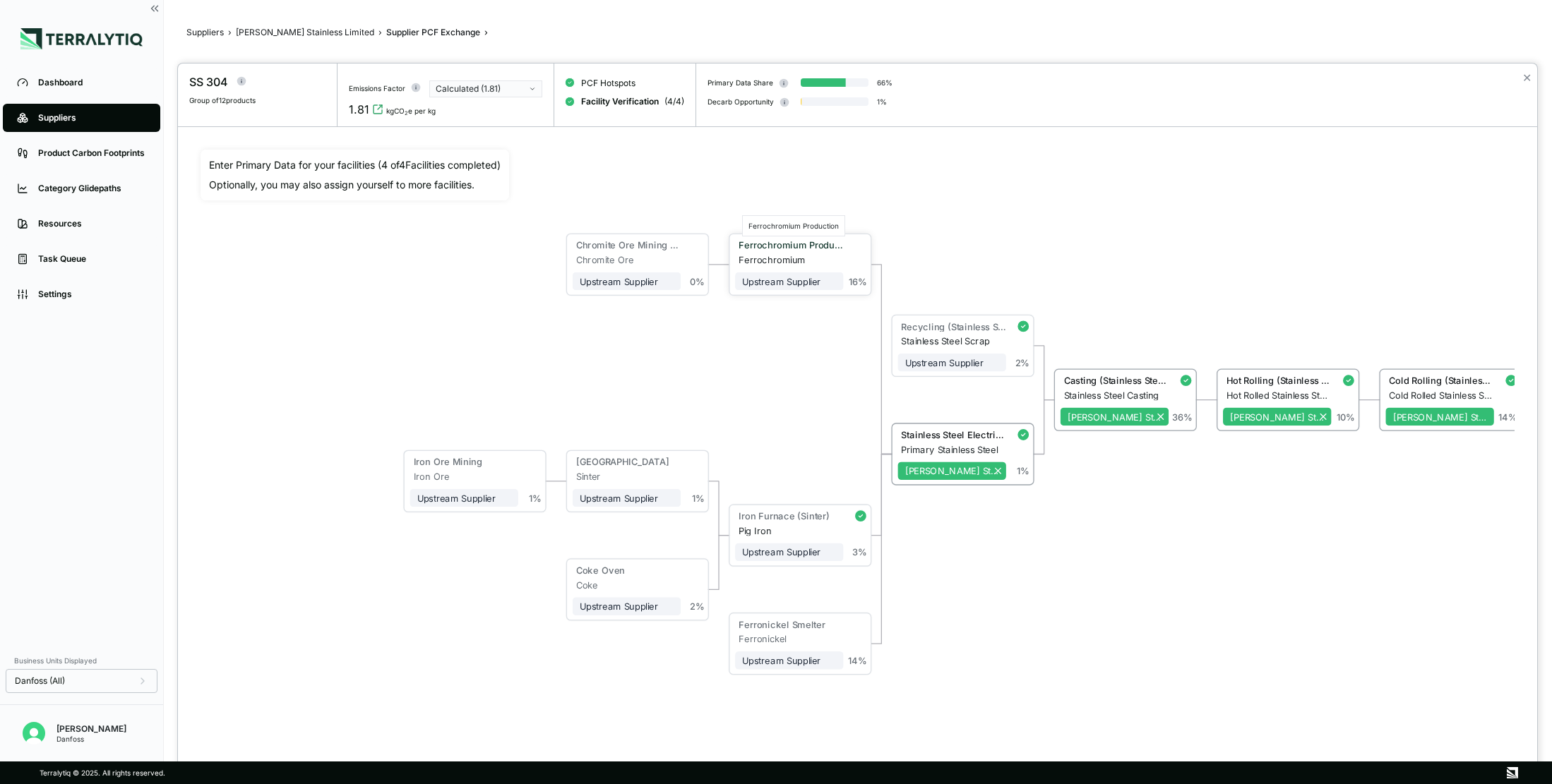
click at [806, 248] on div "Ferrochromium Production" at bounding box center [791, 244] width 104 height 10
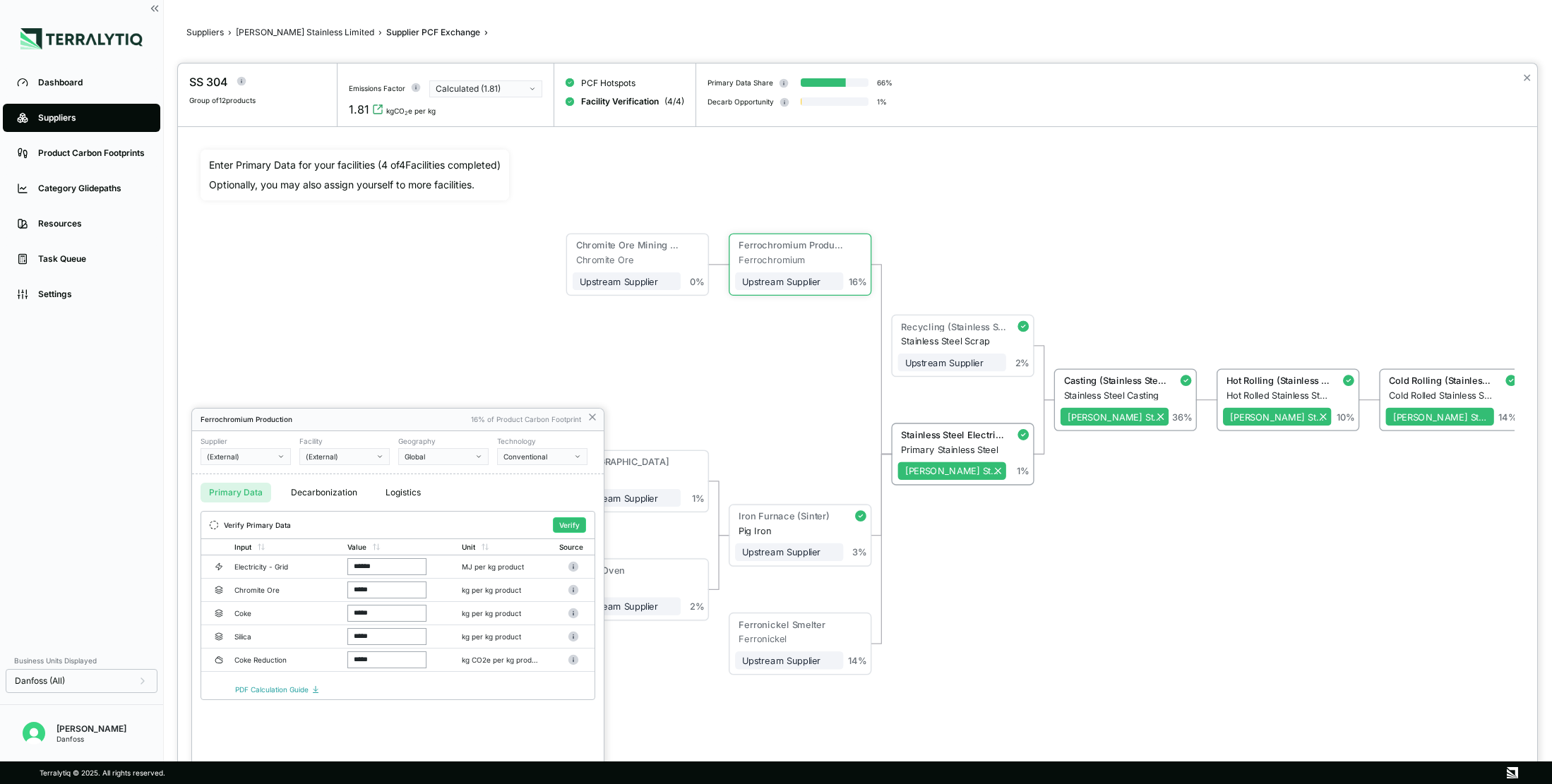
click at [761, 493] on div at bounding box center [858, 423] width 1360 height 721
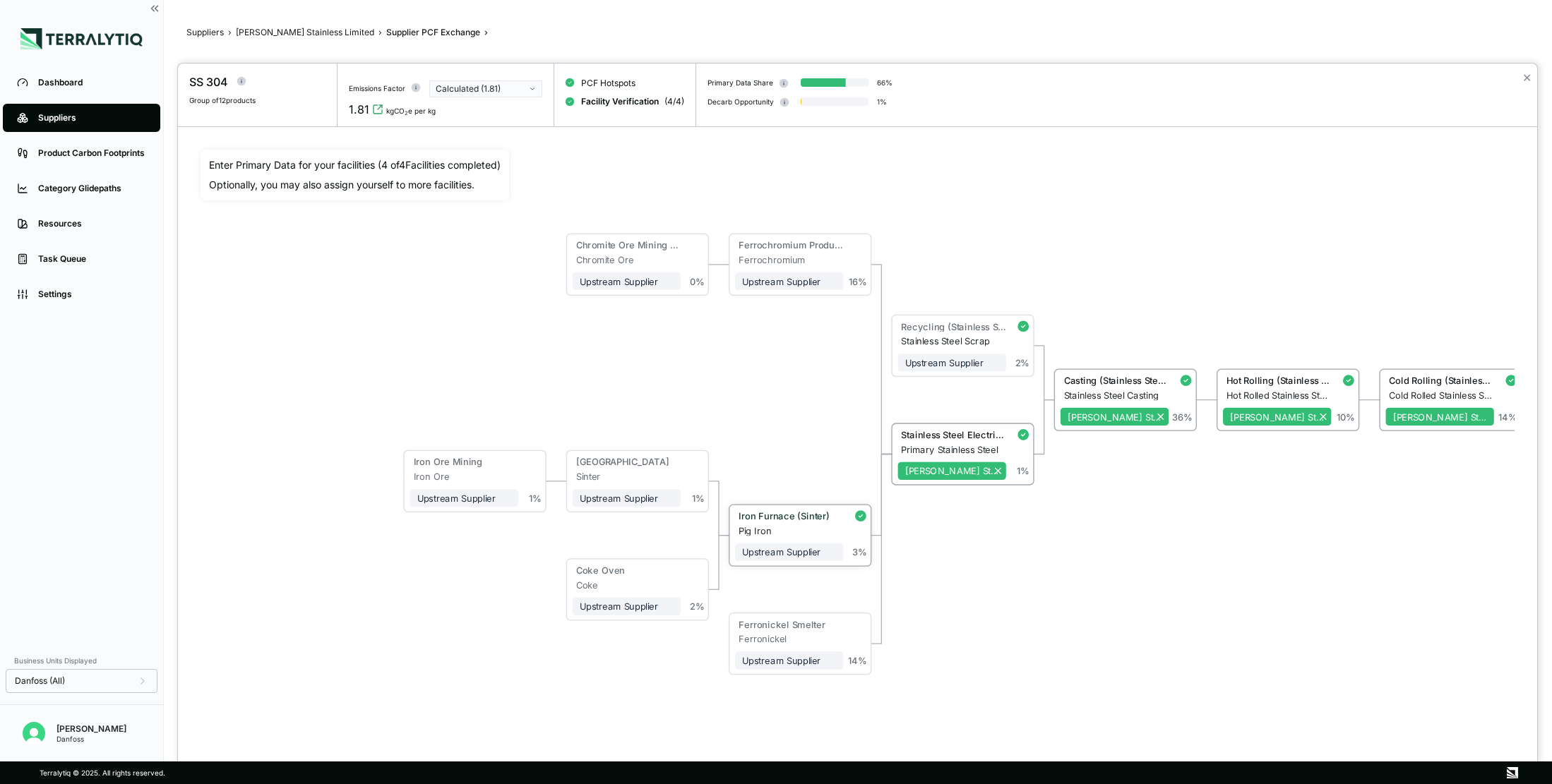
click at [768, 528] on div "Pig Iron" at bounding box center [791, 530] width 104 height 10
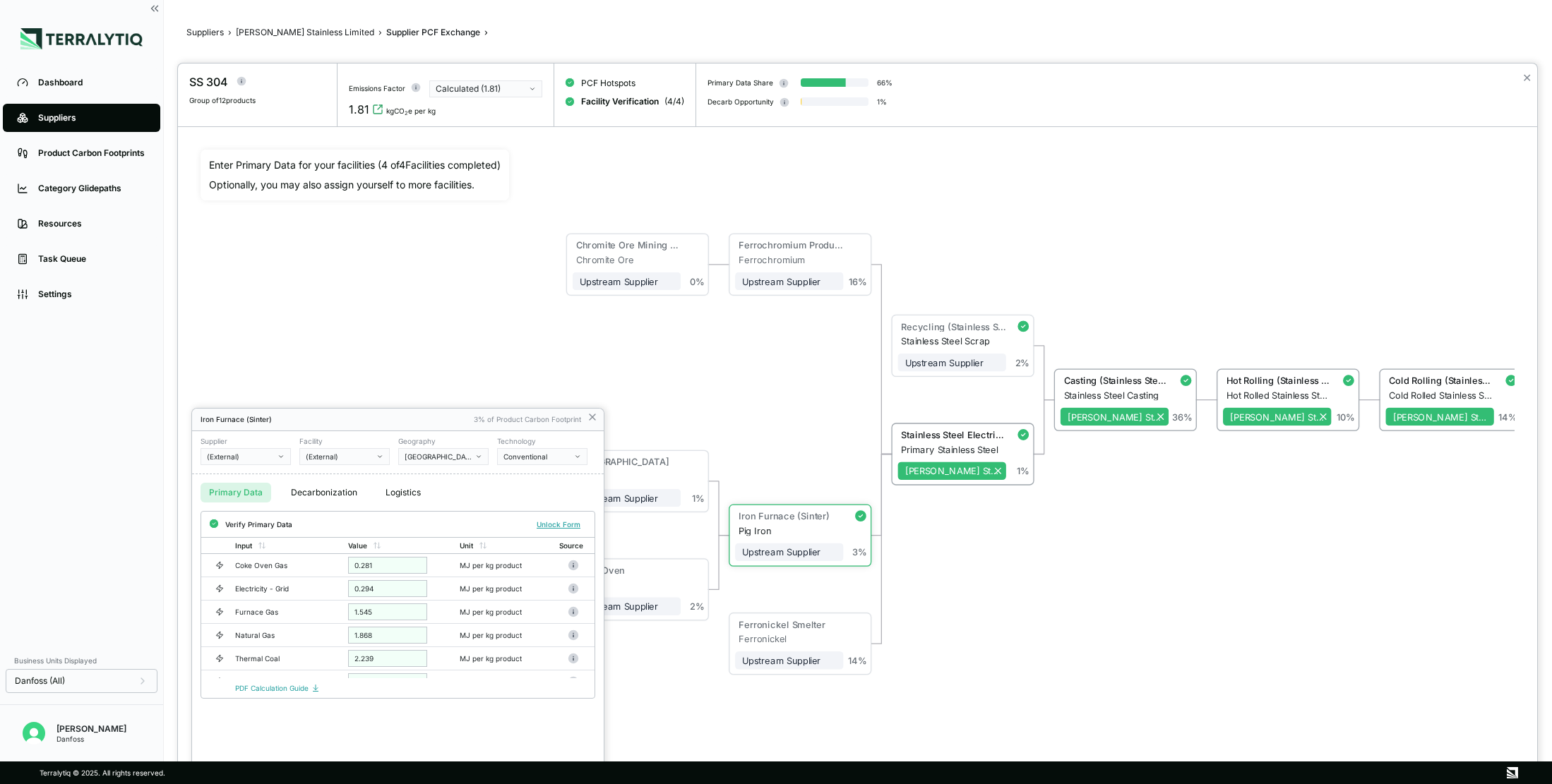
click at [935, 435] on div at bounding box center [858, 423] width 1360 height 721
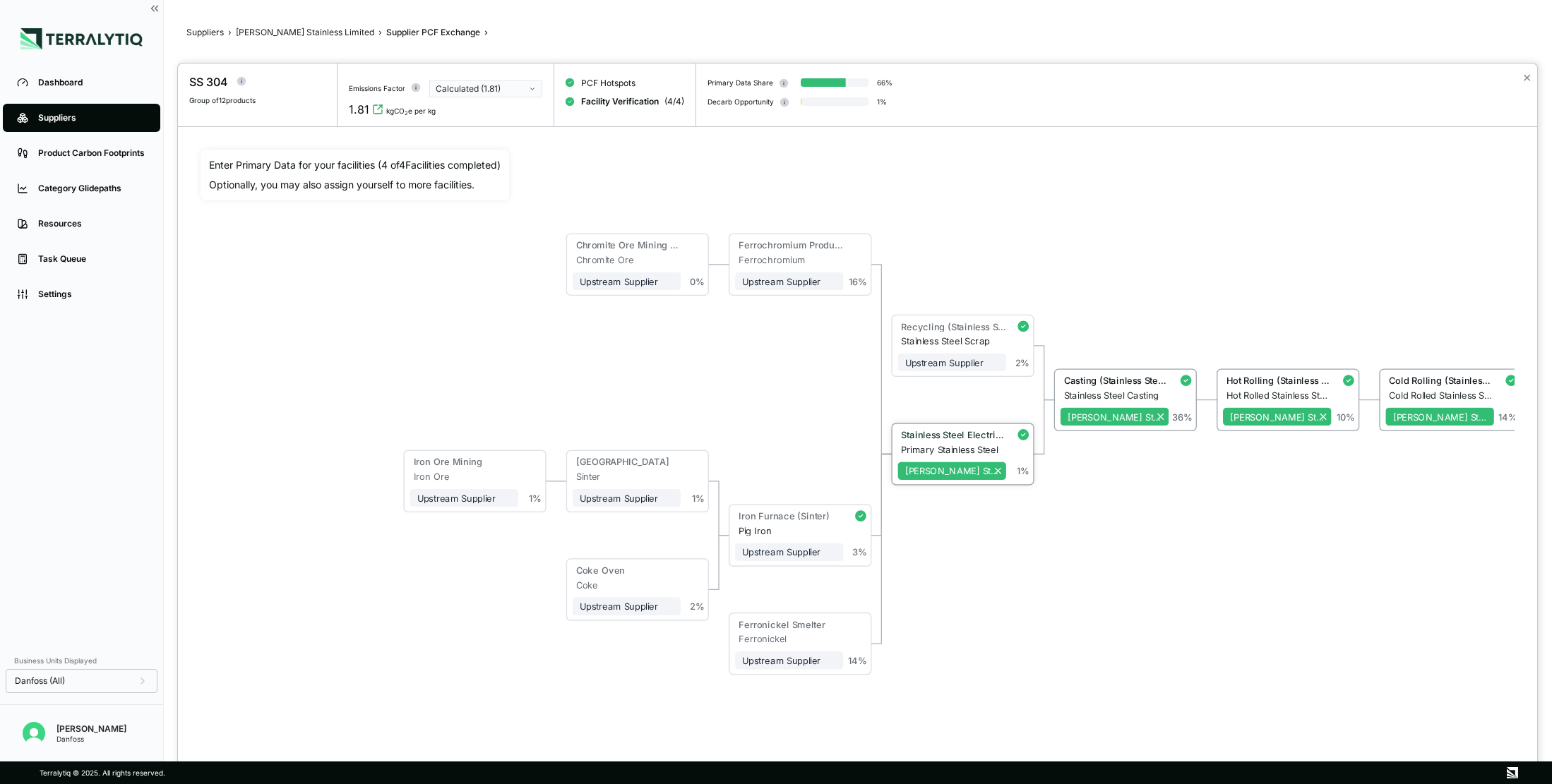
click at [946, 437] on div "Stainless Steel Electric Furnace" at bounding box center [954, 434] width 104 height 10
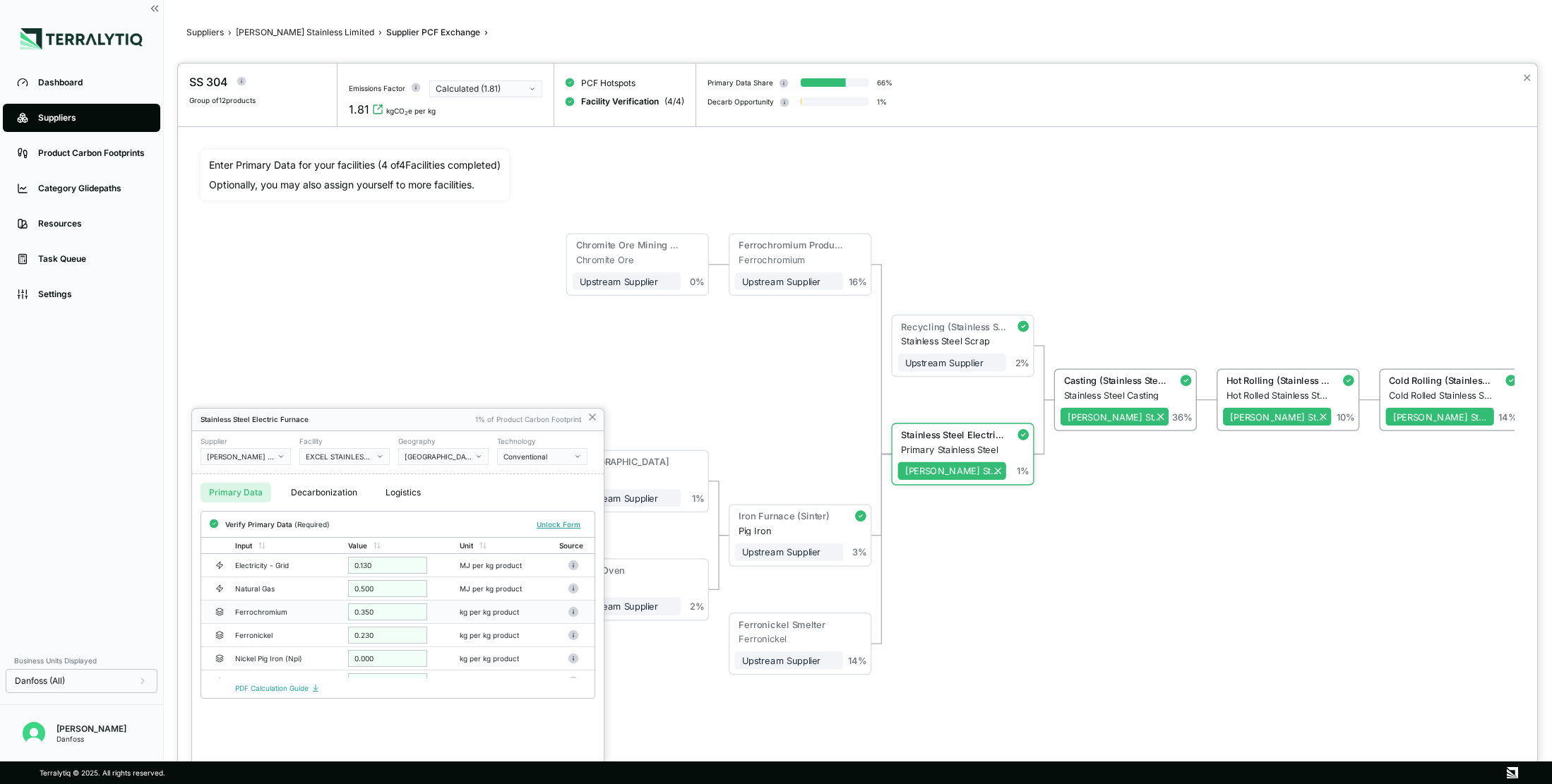
scroll to position [16, 0]
click at [592, 416] on icon at bounding box center [592, 417] width 6 height 6
